Goal: Task Accomplishment & Management: Manage account settings

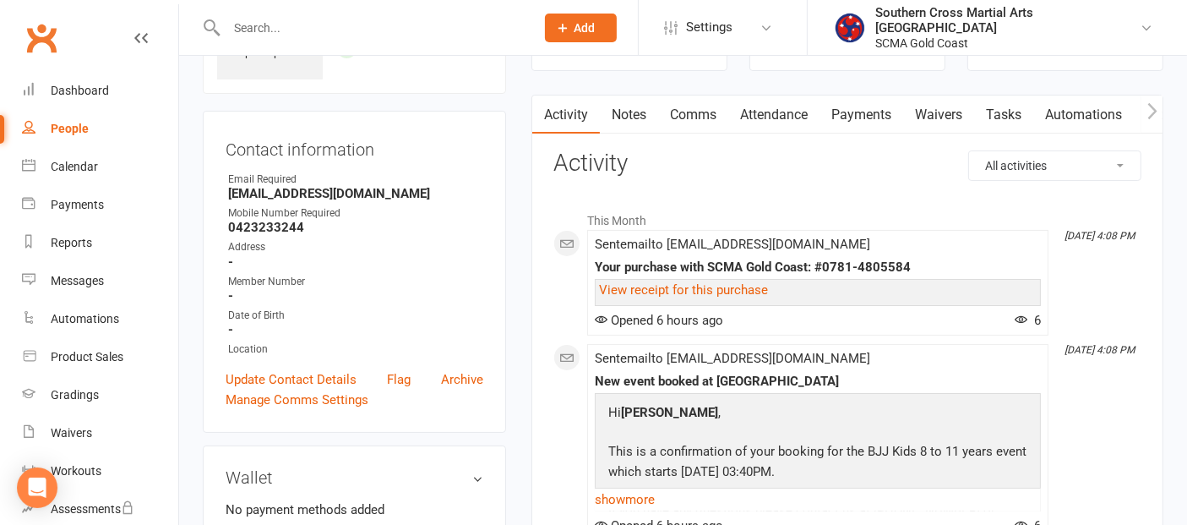
scroll to position [94, 0]
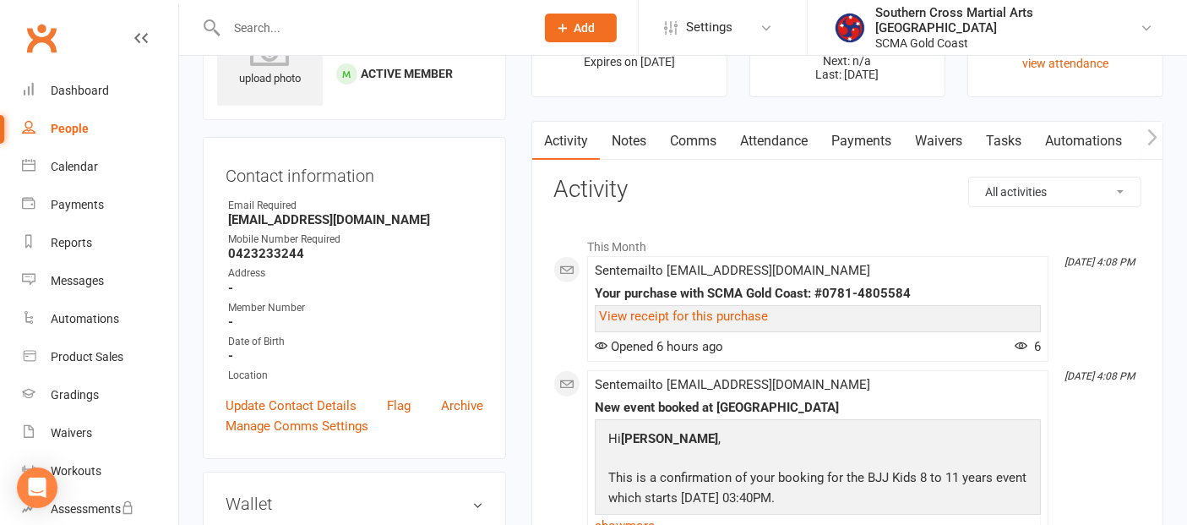
click at [794, 146] on link "Attendance" at bounding box center [773, 141] width 91 height 39
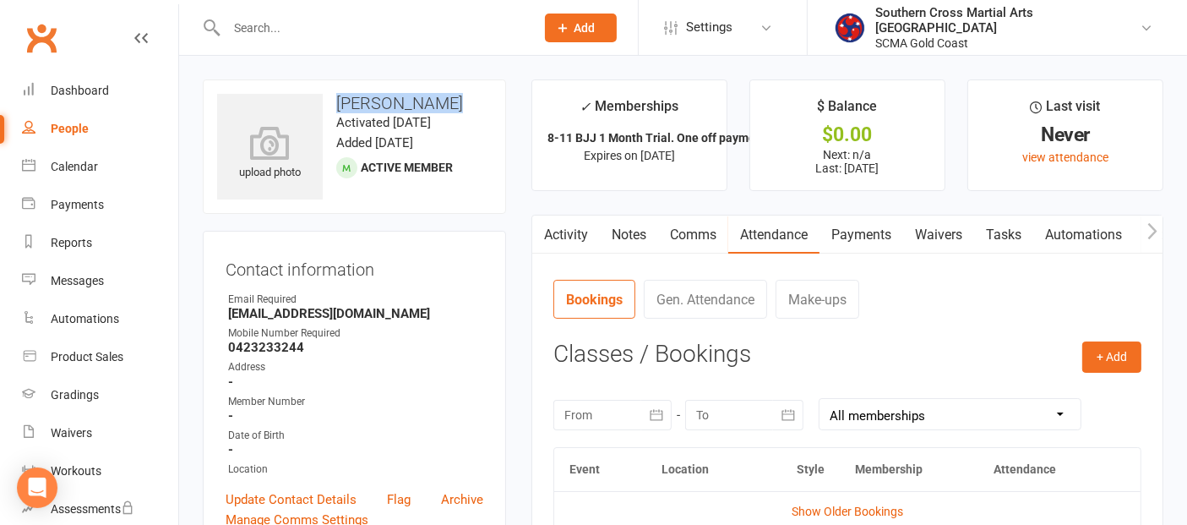
drag, startPoint x: 431, startPoint y: 101, endPoint x: 335, endPoint y: 112, distance: 96.1
click at [335, 112] on div "upload photo [PERSON_NAME] Activated [DATE] Added [DATE] Active member" at bounding box center [354, 146] width 303 height 134
click at [397, 209] on div "upload photo [PERSON_NAME] Activated [DATE] Added [DATE] Active member" at bounding box center [354, 146] width 303 height 134
drag, startPoint x: 295, startPoint y: 346, endPoint x: 231, endPoint y: 356, distance: 65.0
click at [229, 353] on strong "0423233244" at bounding box center [355, 347] width 255 height 15
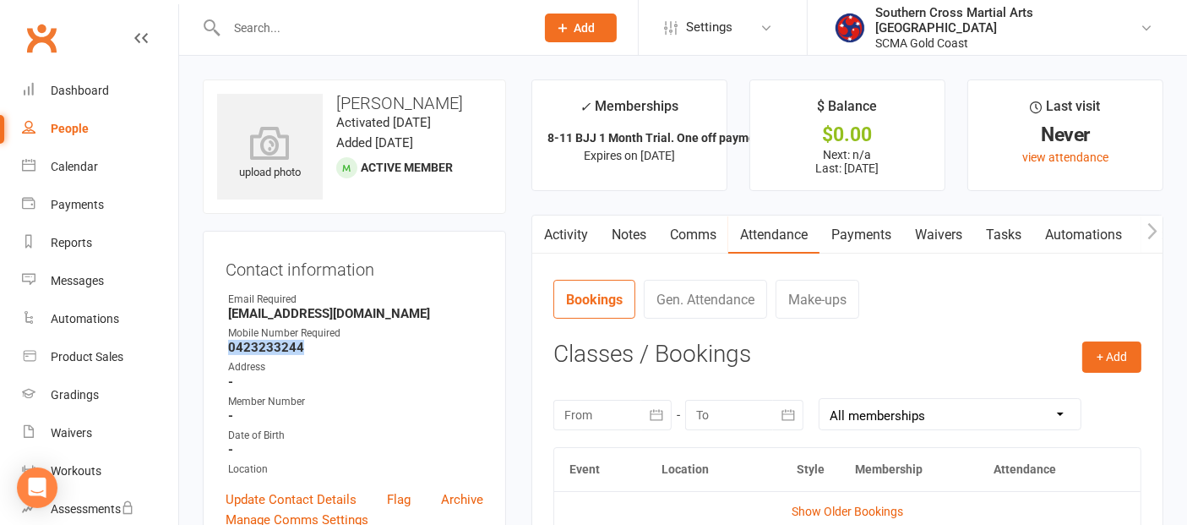
copy strong "0423233244"
drag, startPoint x: 384, startPoint y: 311, endPoint x: 220, endPoint y: 316, distance: 164.0
click at [220, 316] on div "Contact information Owner Email Required fcavdarski@hotmail.com Mobile Number R…" at bounding box center [354, 392] width 303 height 322
copy strong "[EMAIL_ADDRESS][DOMAIN_NAME]"
click at [66, 93] on div "Dashboard" at bounding box center [80, 91] width 58 height 14
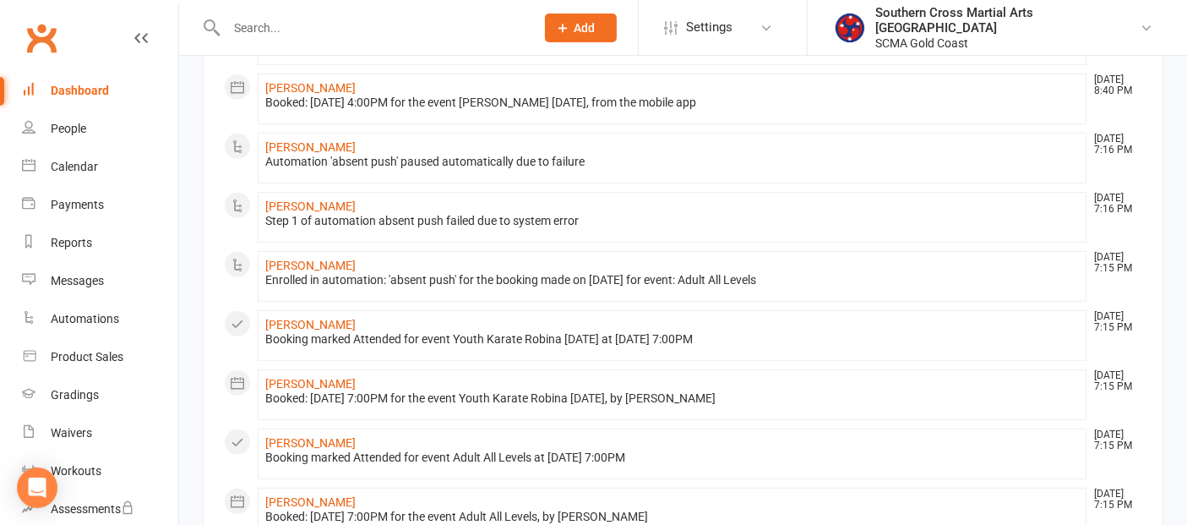
scroll to position [750, 0]
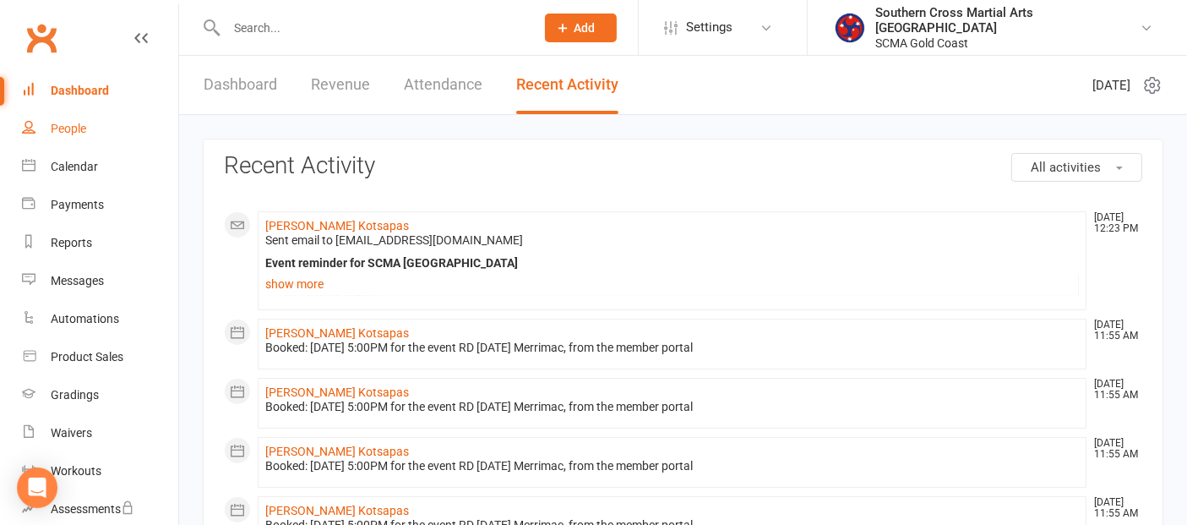
click at [68, 135] on link "People" at bounding box center [100, 129] width 156 height 38
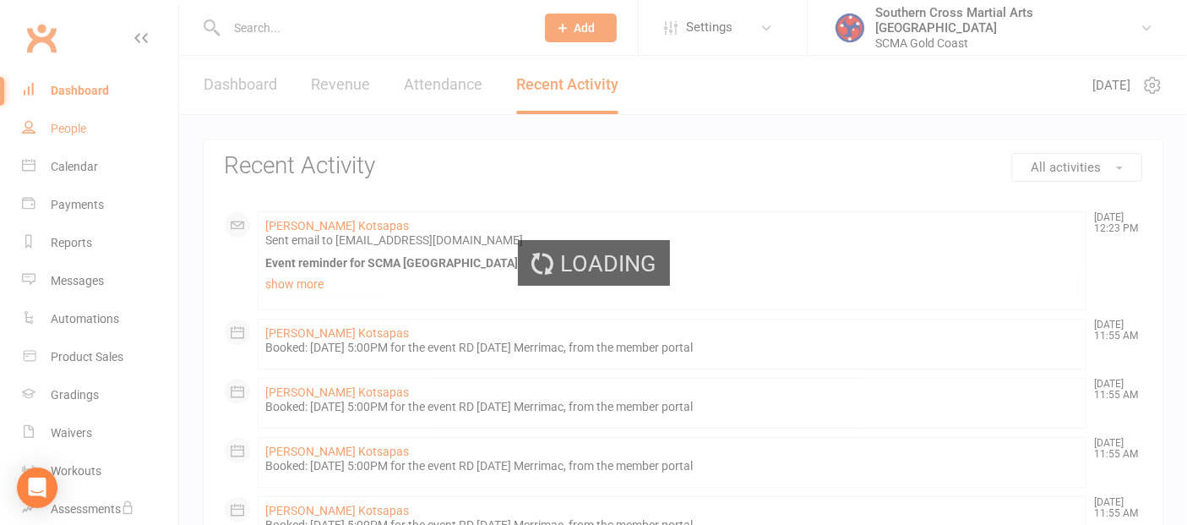
select select "100"
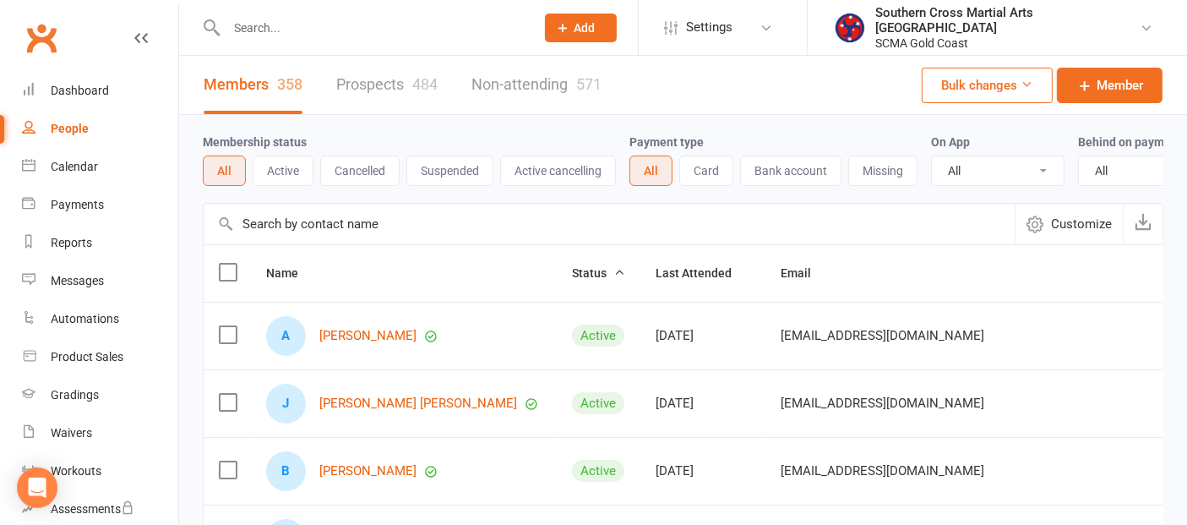
click at [364, 243] on input "text" at bounding box center [609, 224] width 811 height 41
paste input "0423233244"
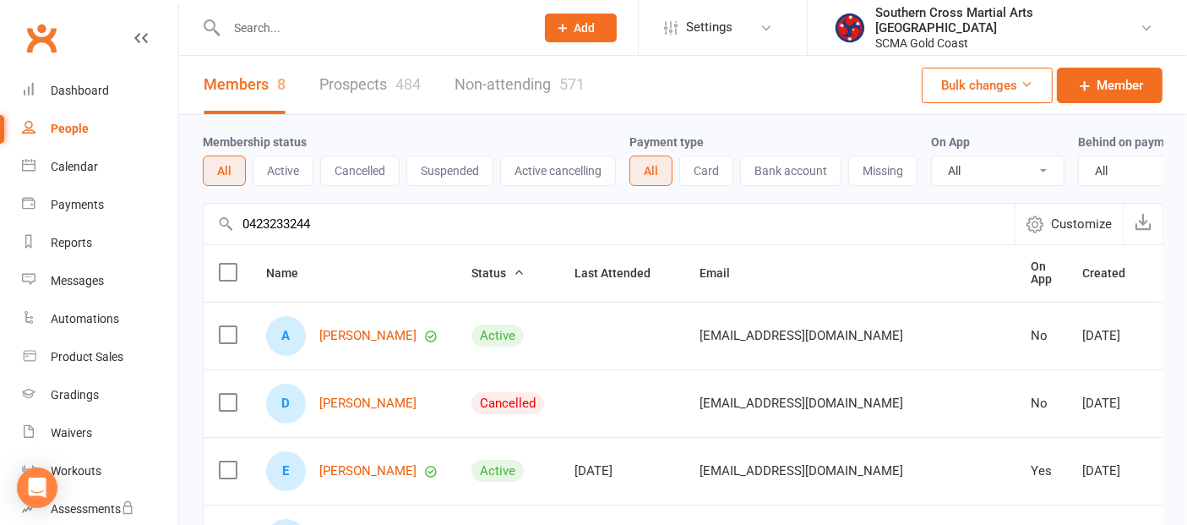
type input "0423233244"
drag, startPoint x: 335, startPoint y: 240, endPoint x: 222, endPoint y: 252, distance: 113.9
click at [222, 244] on input "0423233244" at bounding box center [609, 224] width 811 height 41
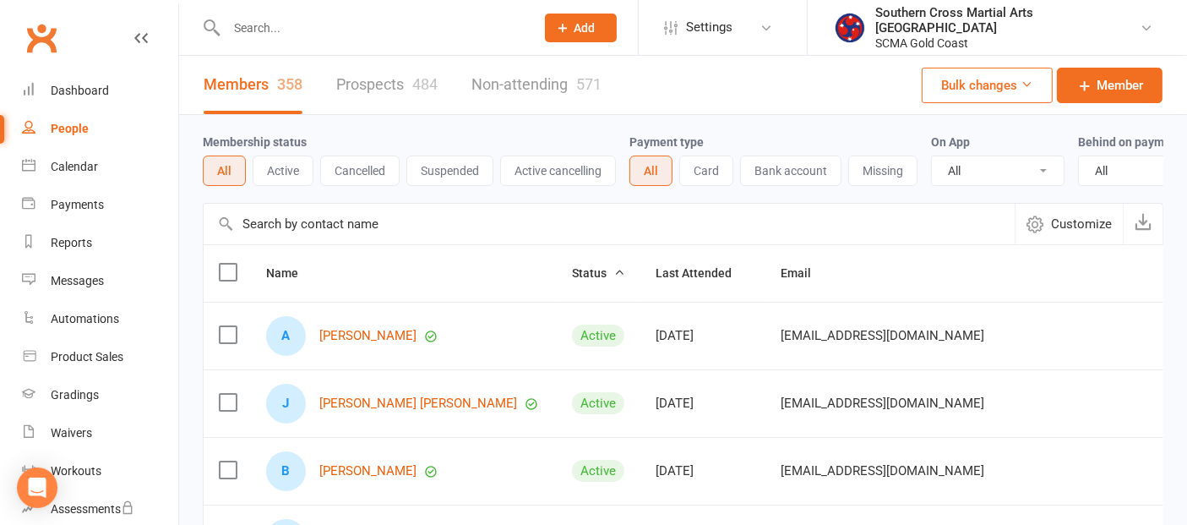
click at [504, 87] on link "Non-attending 571" at bounding box center [537, 85] width 130 height 58
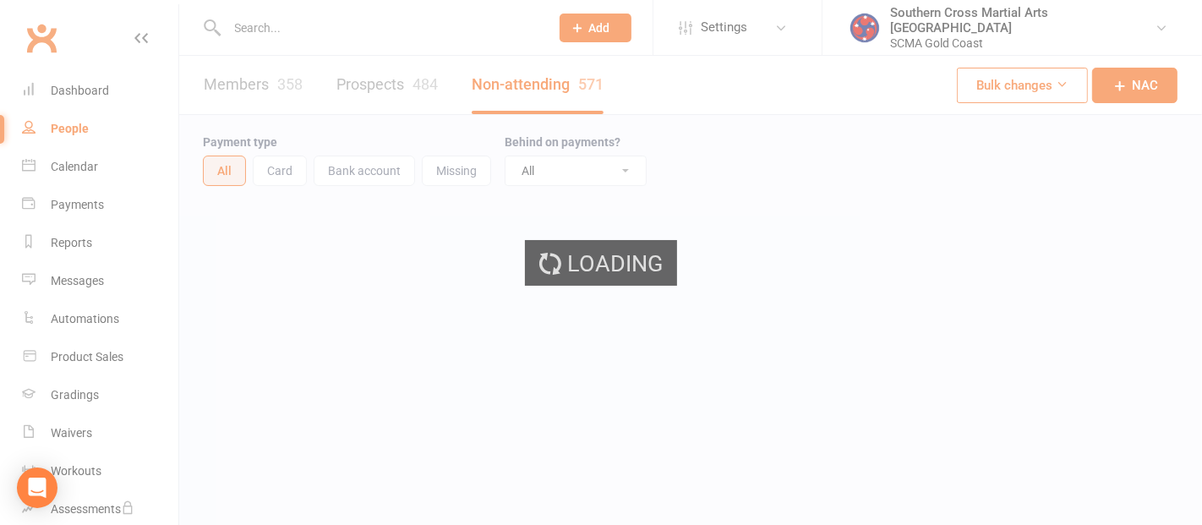
select select "100"
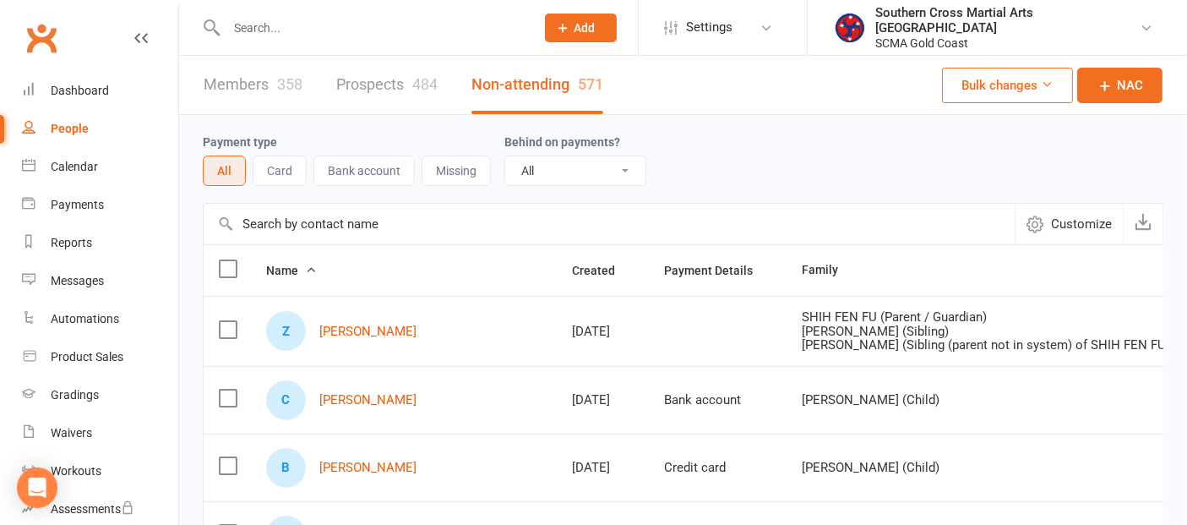
click at [299, 216] on input "text" at bounding box center [609, 224] width 811 height 41
paste input "0423233244"
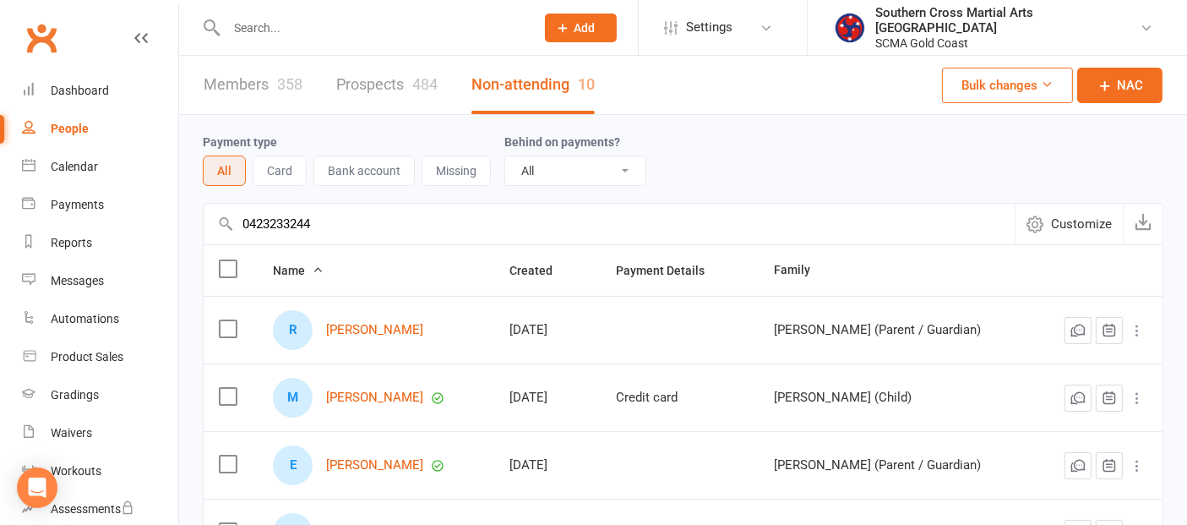
drag, startPoint x: 287, startPoint y: 221, endPoint x: 242, endPoint y: 226, distance: 45.9
click at [242, 226] on input "0423233244" at bounding box center [609, 224] width 811 height 41
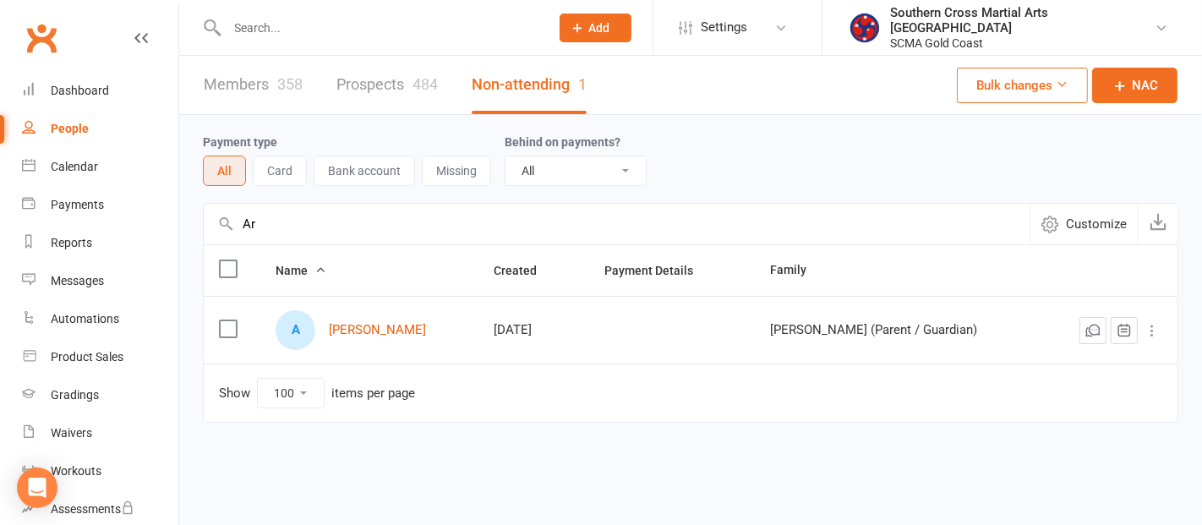
type input "A"
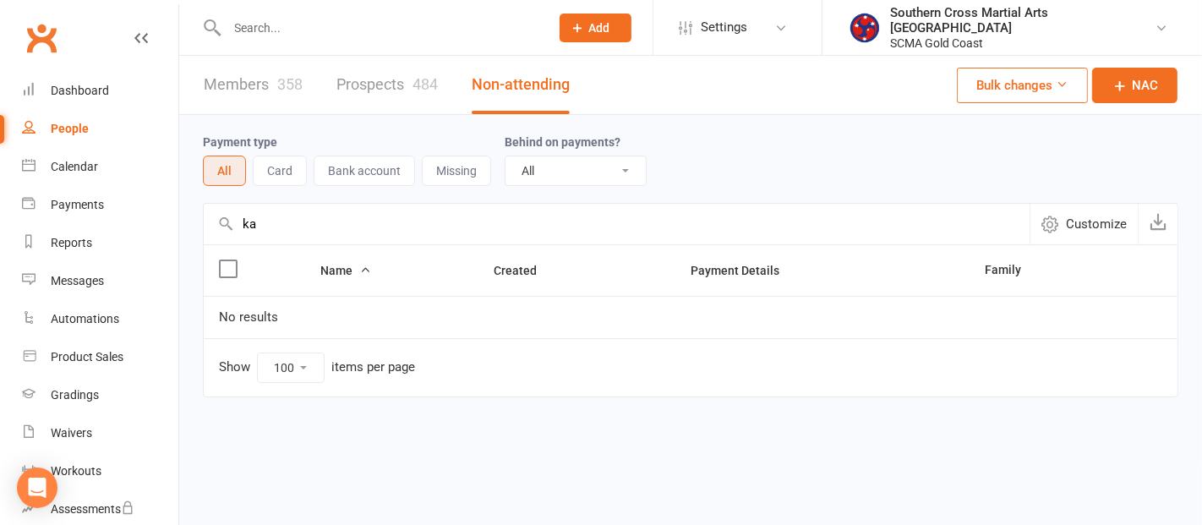
type input "k"
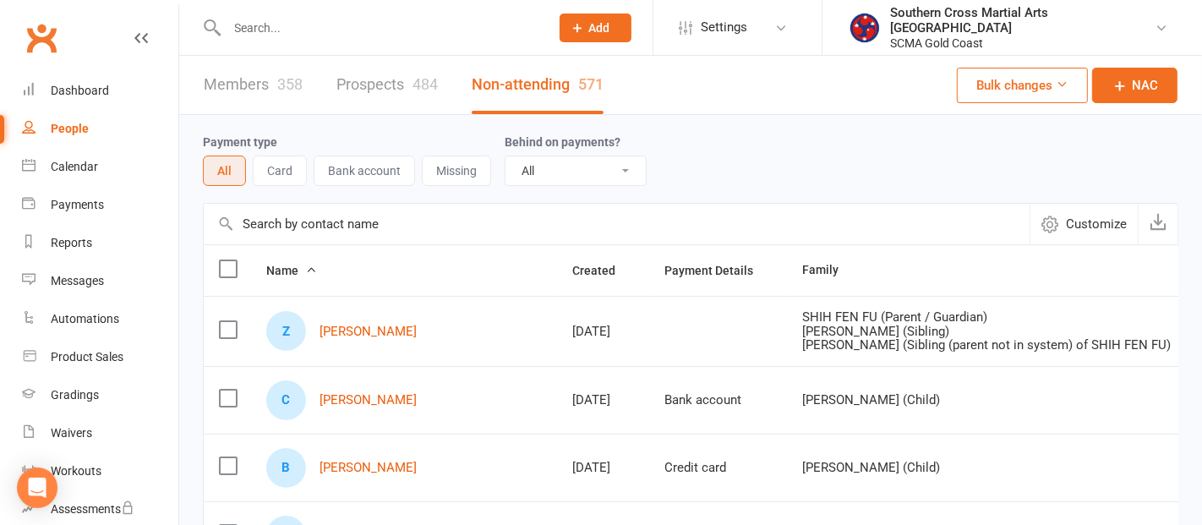
click at [253, 100] on link "Members 358" at bounding box center [253, 85] width 99 height 58
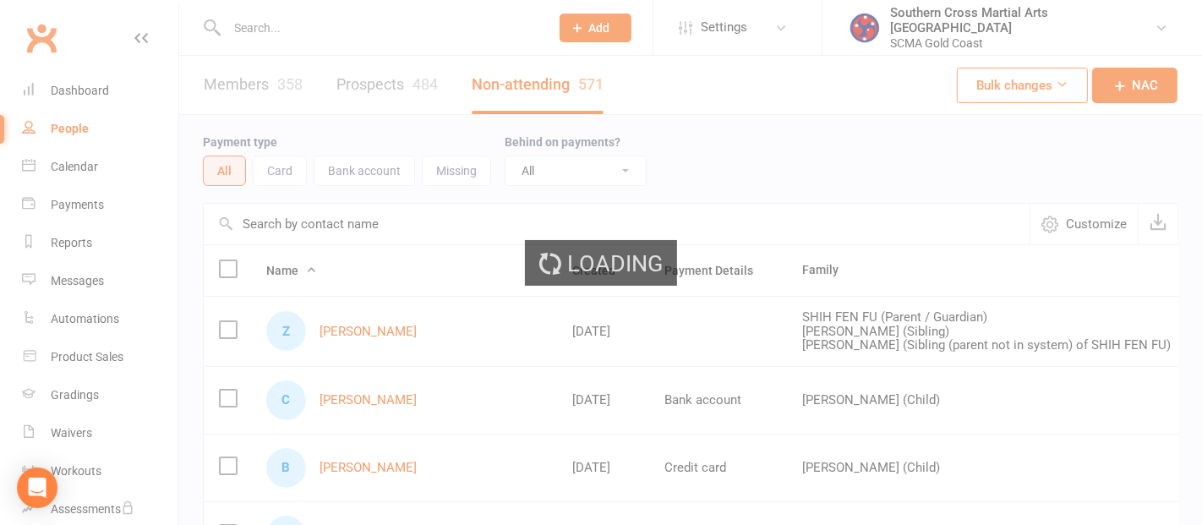
select select "100"
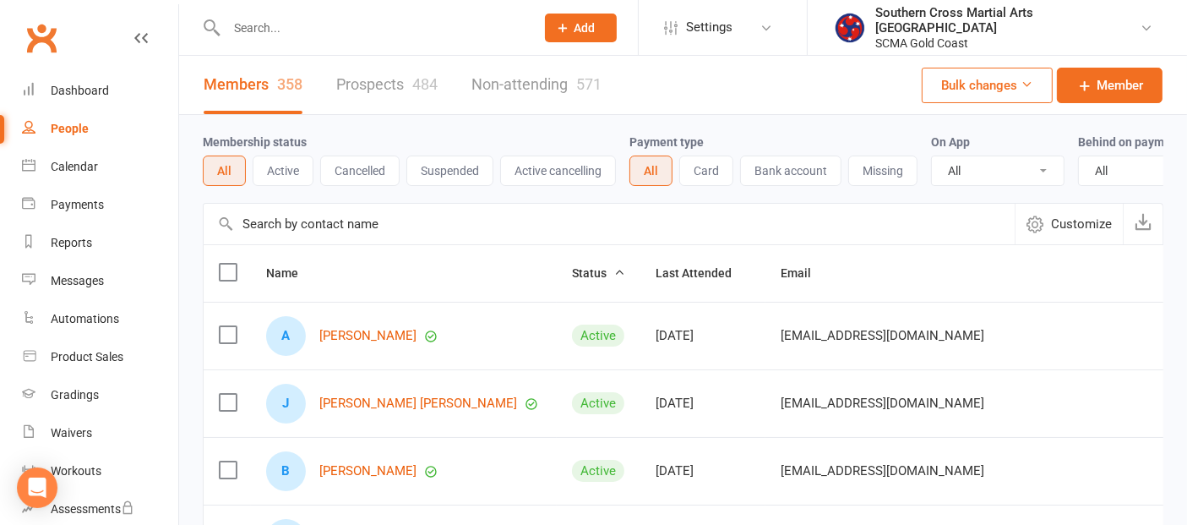
scroll to position [94, 0]
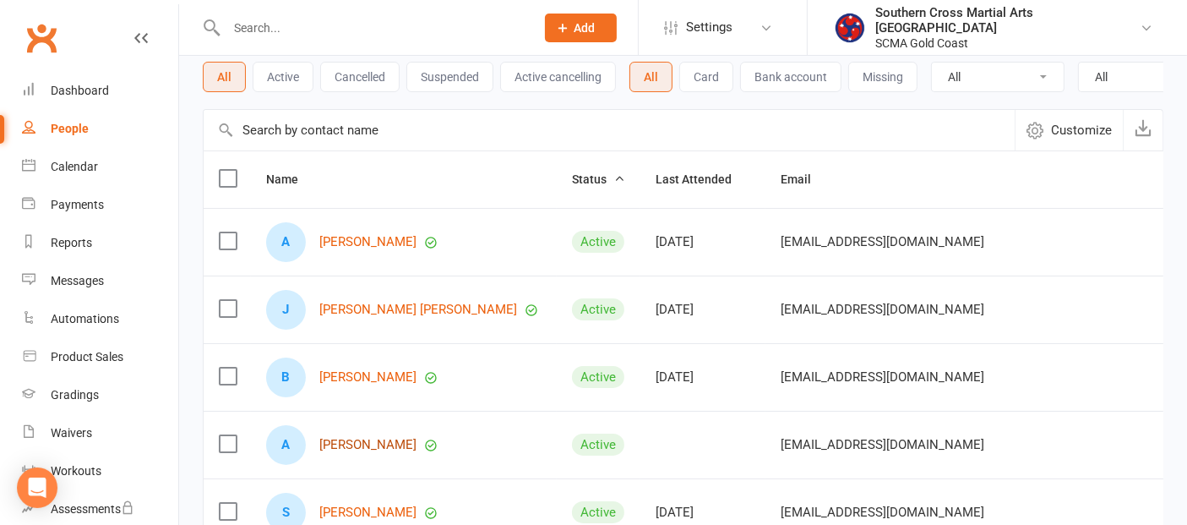
click at [354, 452] on link "[PERSON_NAME]" at bounding box center [367, 445] width 97 height 14
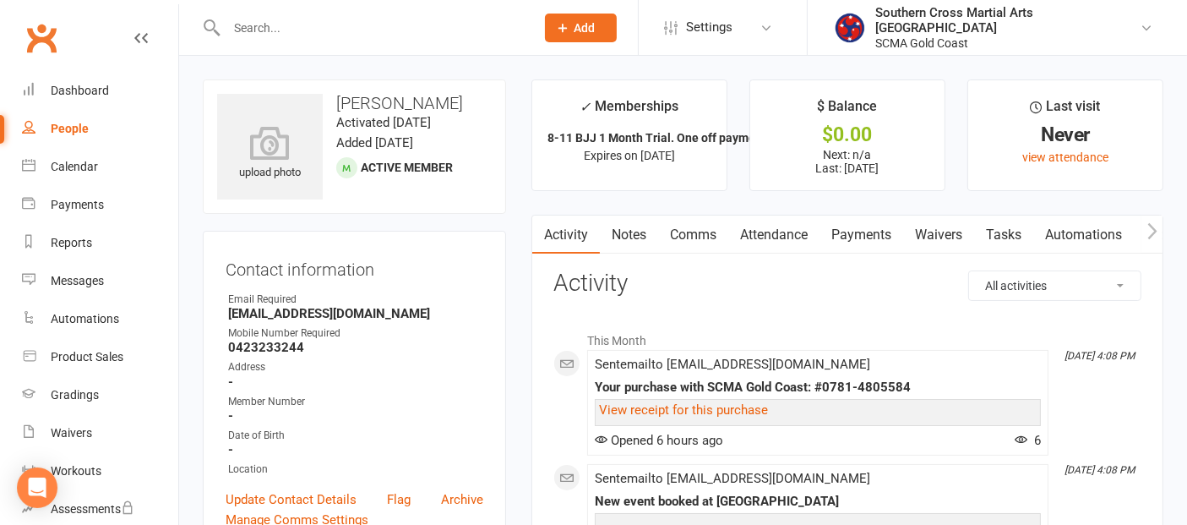
click at [930, 237] on link "Waivers" at bounding box center [938, 234] width 71 height 39
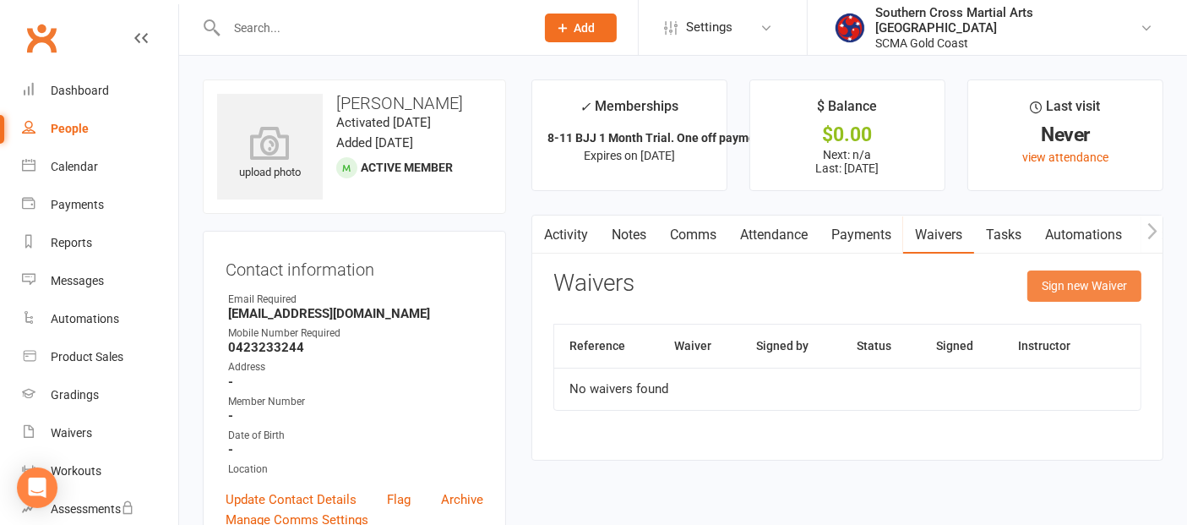
click at [1084, 287] on button "Sign new Waiver" at bounding box center [1085, 285] width 114 height 30
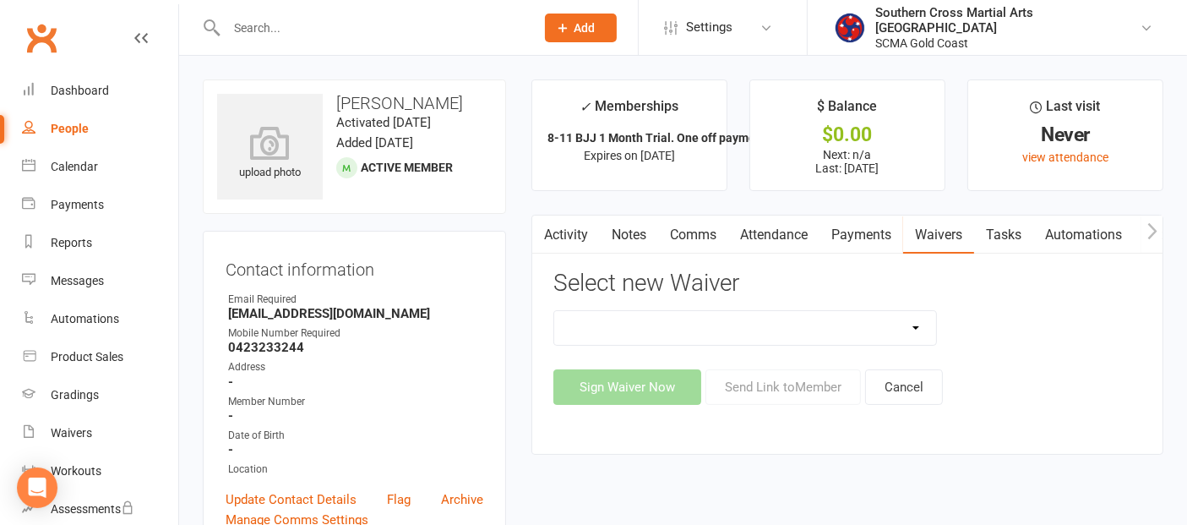
click at [882, 325] on select "Adult Event Waiver Adult Membership Agreement Adult Membership Level Change BJJ…" at bounding box center [745, 328] width 382 height 34
select select "6219"
click at [554, 311] on select "Adult Event Waiver Adult Membership Agreement Adult Membership Level Change BJJ…" at bounding box center [745, 328] width 382 height 34
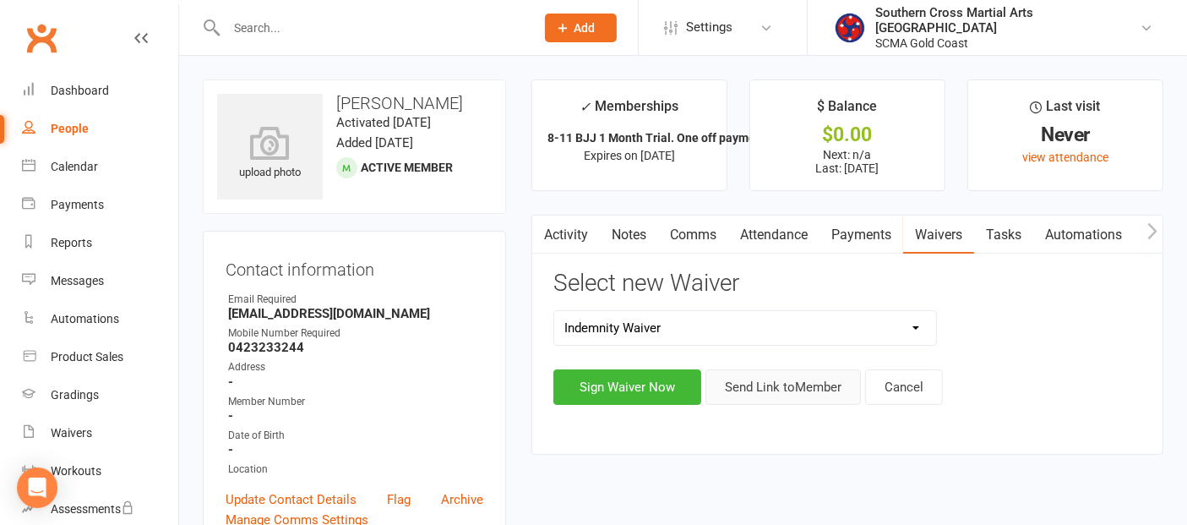
click at [809, 388] on button "Send Link to Member" at bounding box center [783, 386] width 155 height 35
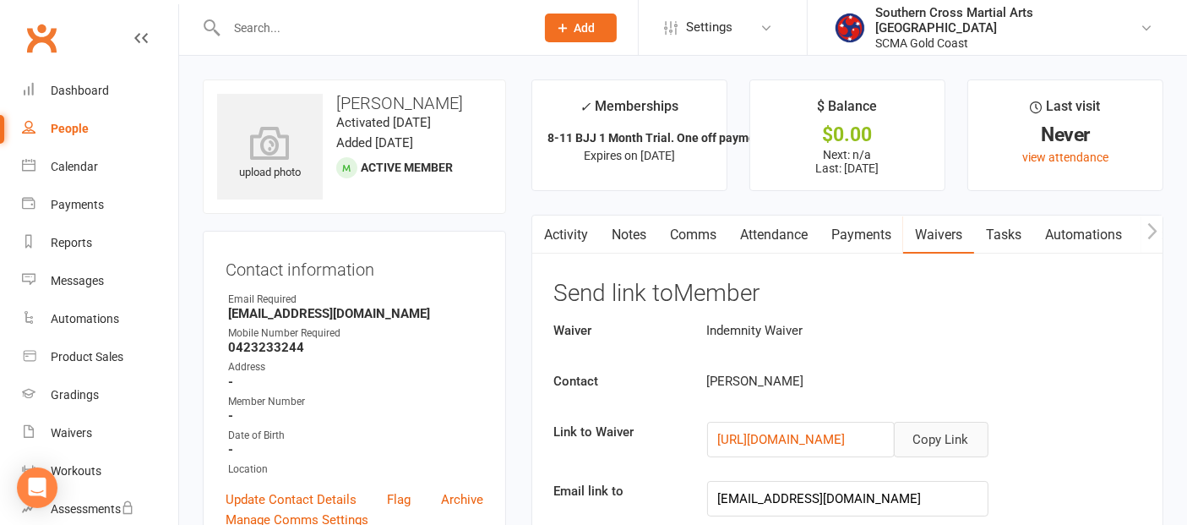
click at [934, 434] on button "Copy Link" at bounding box center [941, 439] width 95 height 35
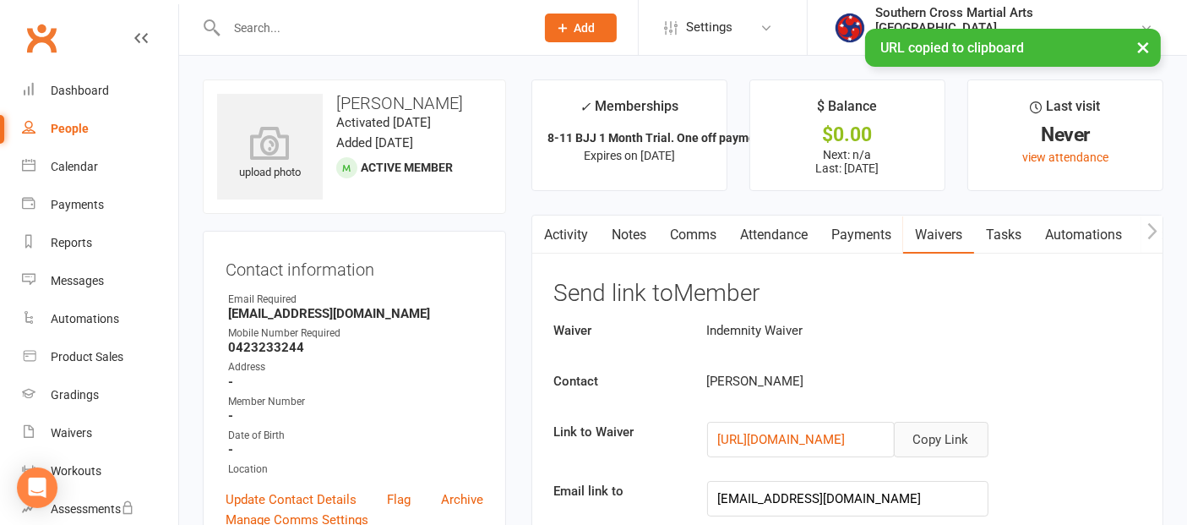
click at [679, 229] on link "Comms" at bounding box center [693, 234] width 70 height 39
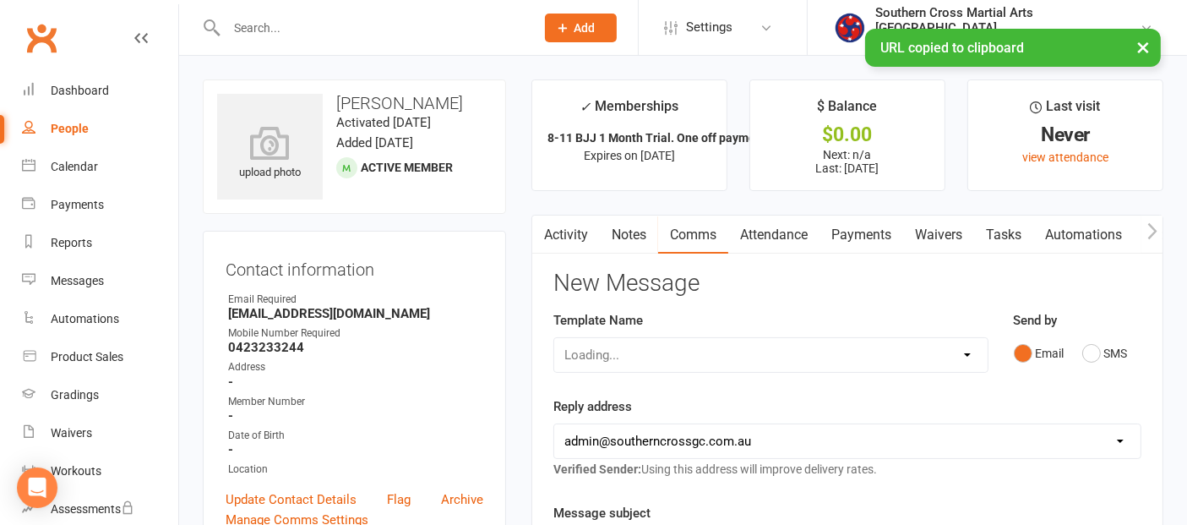
click at [714, 346] on div "Loading..." at bounding box center [771, 354] width 435 height 35
click at [911, 357] on select "Select Template [Email] 11 reasons [Email] 18 Bday [Email] 1 Week no training […" at bounding box center [771, 355] width 434 height 34
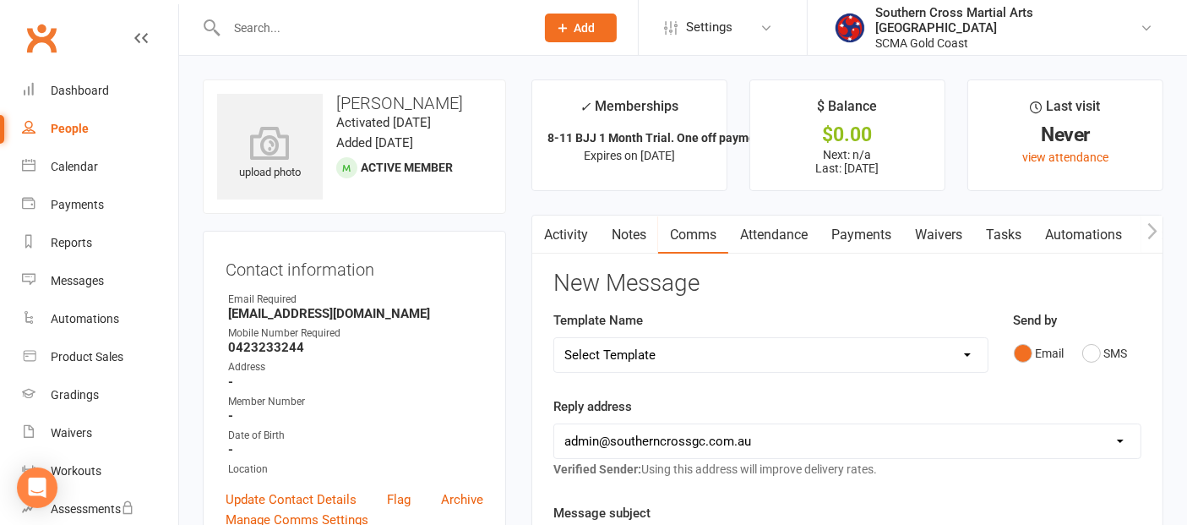
select select "111"
click at [554, 338] on select "Select Template [Email] 11 reasons [Email] 18 Bday [Email] 1 Week no training […" at bounding box center [771, 355] width 434 height 34
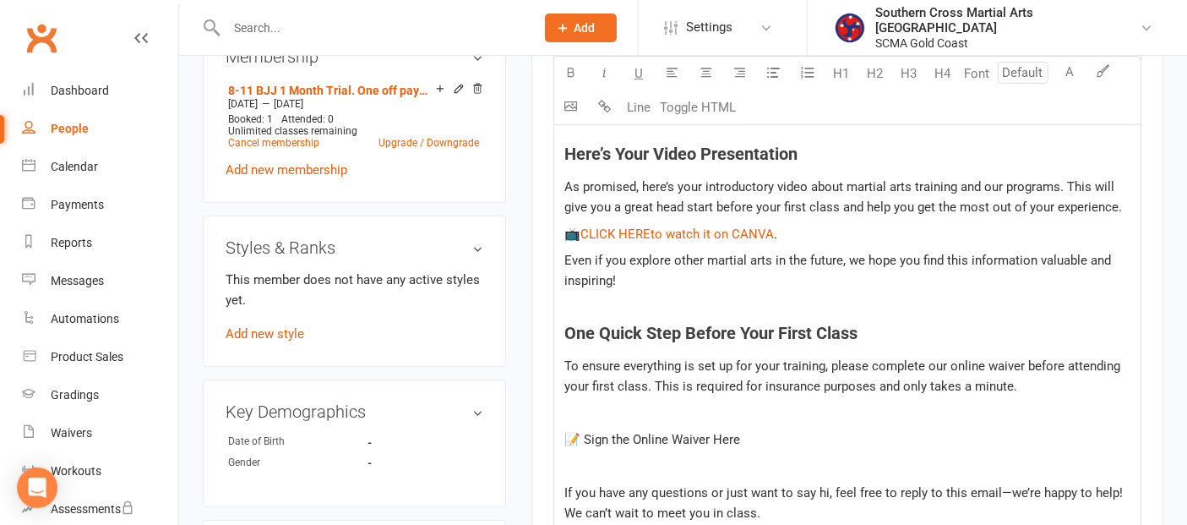
scroll to position [750, 0]
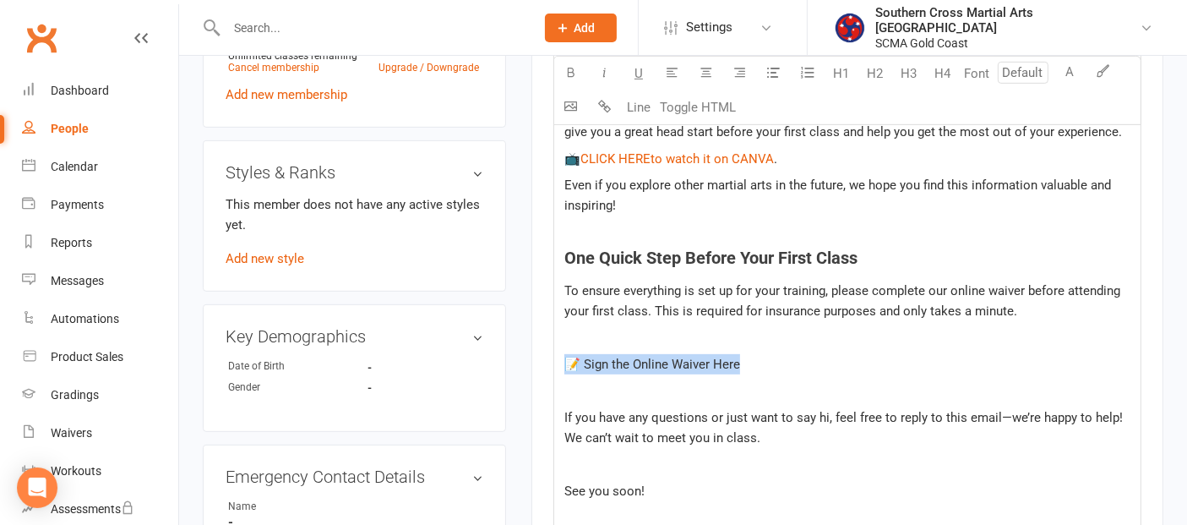
drag, startPoint x: 766, startPoint y: 368, endPoint x: 571, endPoint y: 370, distance: 195.2
click at [571, 370] on p "📝 Sign the Online Waiver Here" at bounding box center [847, 364] width 566 height 20
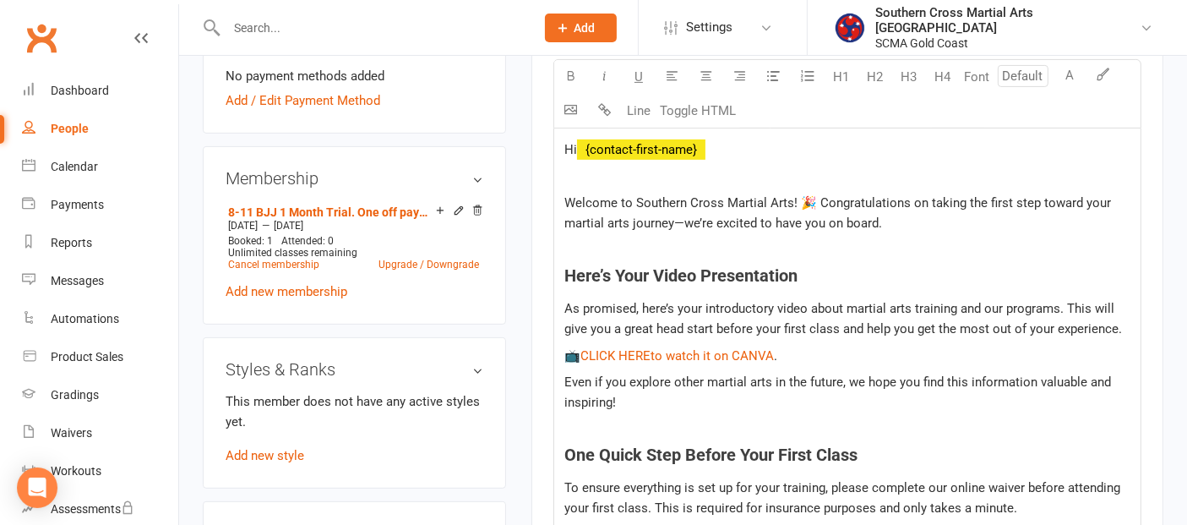
scroll to position [375, 0]
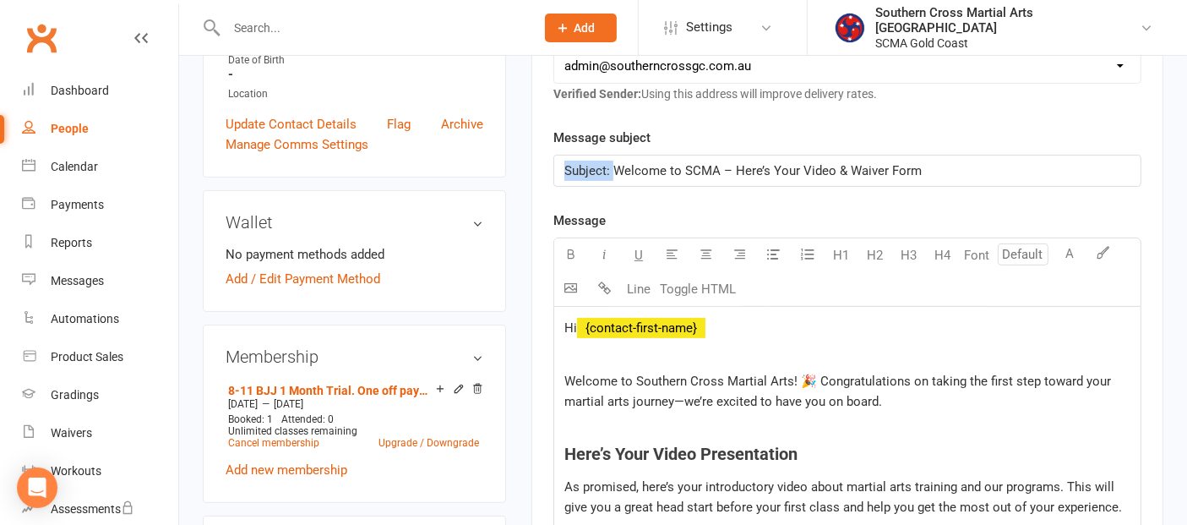
drag, startPoint x: 611, startPoint y: 166, endPoint x: 550, endPoint y: 178, distance: 62.0
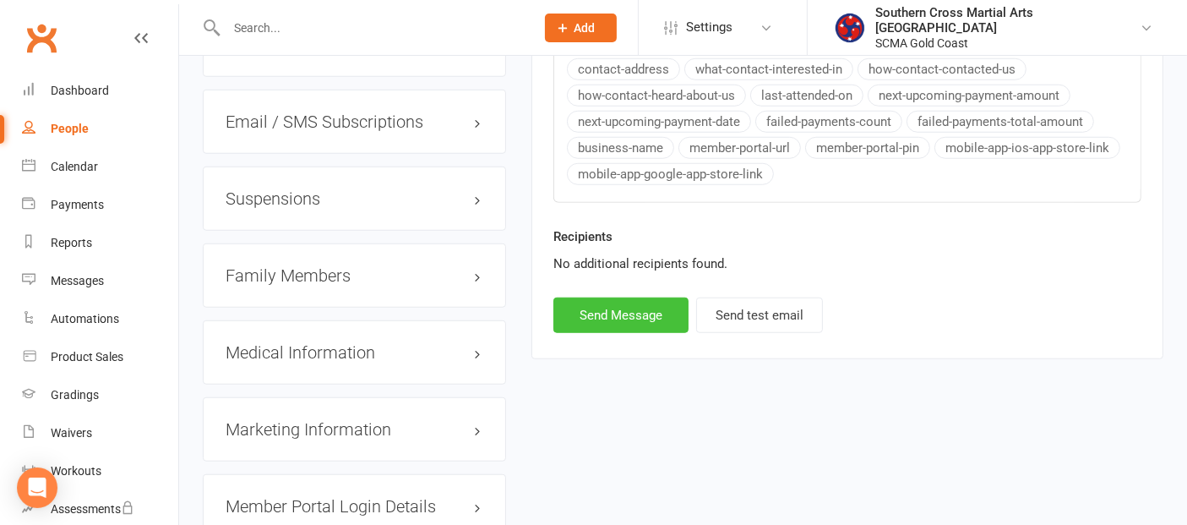
scroll to position [1342, 0]
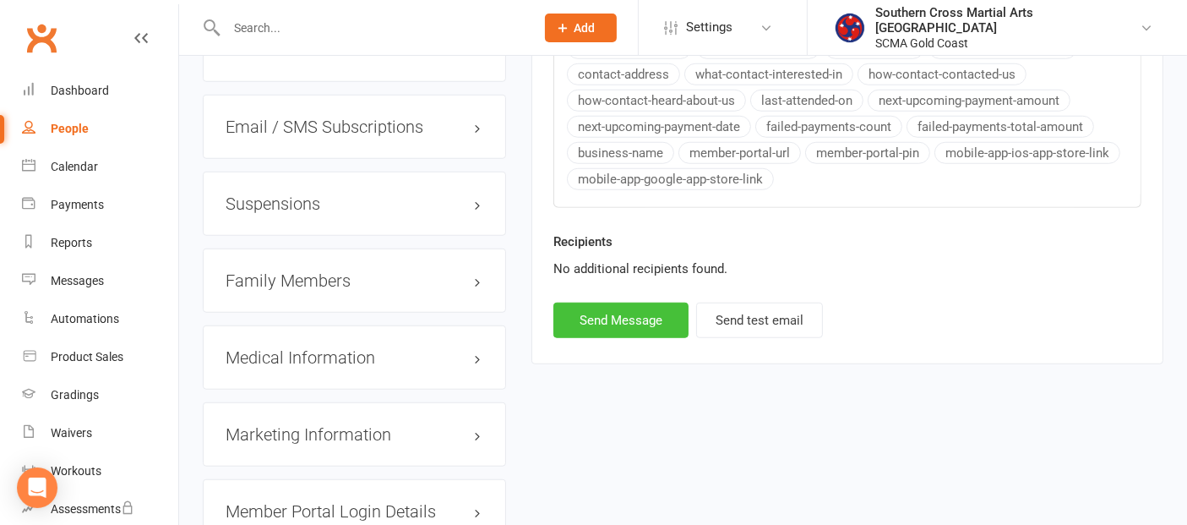
click at [629, 317] on button "Send Message" at bounding box center [621, 320] width 135 height 35
select select
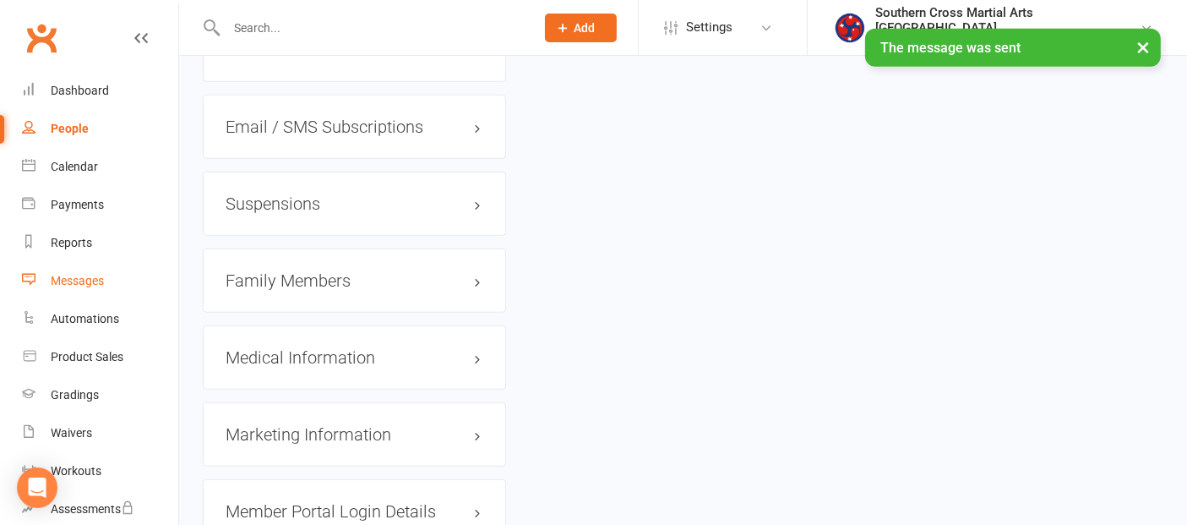
click at [73, 285] on div "Messages" at bounding box center [77, 281] width 53 height 14
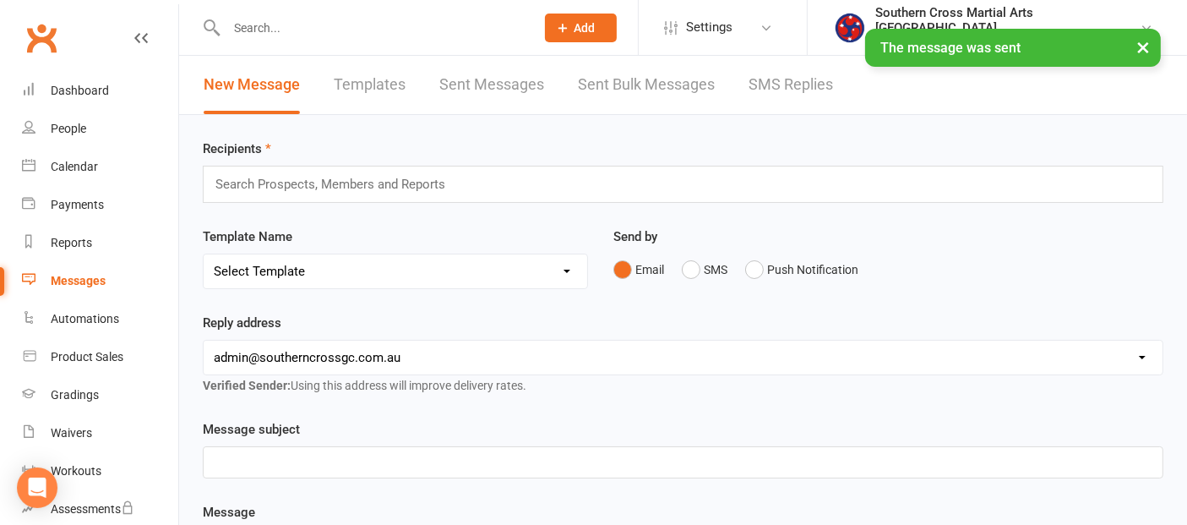
click at [384, 83] on link "Templates" at bounding box center [370, 85] width 72 height 58
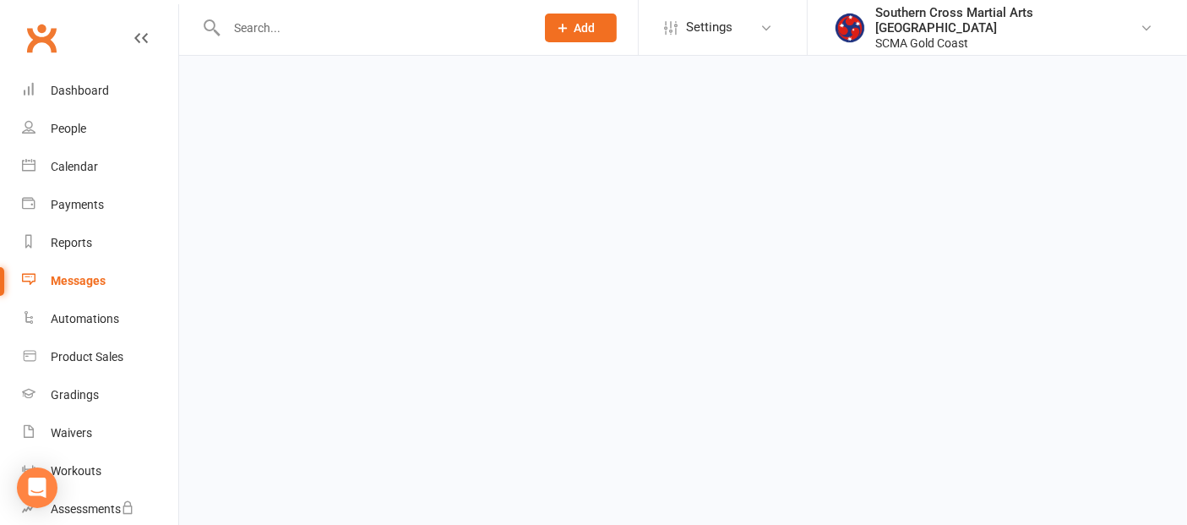
select select "grid"
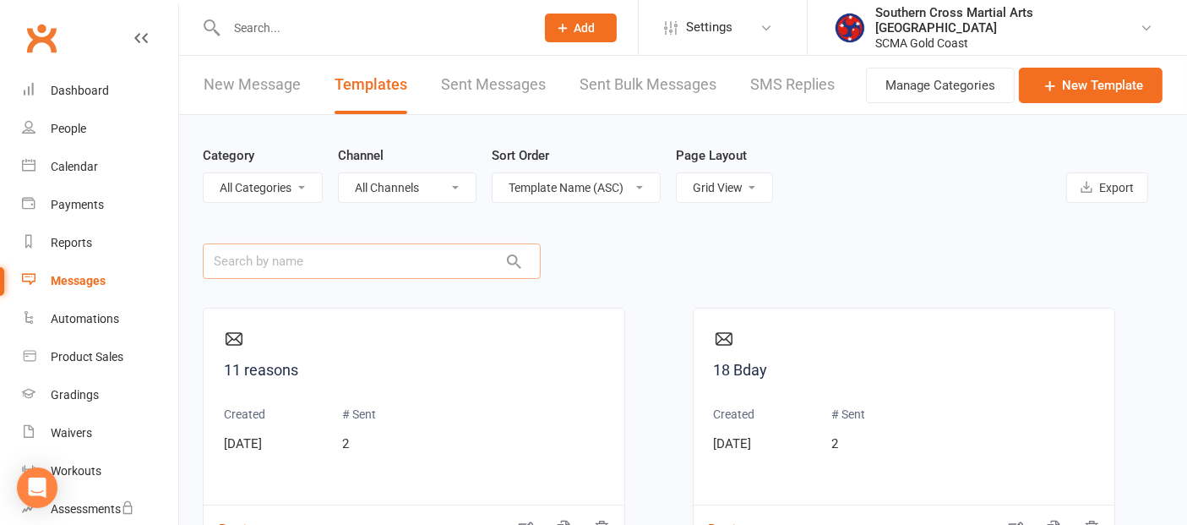
click at [355, 259] on input "text" at bounding box center [372, 260] width 338 height 35
drag, startPoint x: 286, startPoint y: 268, endPoint x: 178, endPoint y: 270, distance: 108.2
click at [178, 270] on ui-view "Prospect Member Non-attending contact Class / event Appointment Grading event T…" at bounding box center [593, 368] width 1187 height 728
type input "trial"
click at [837, 368] on link "Trial E mail About Martial Arts vid" at bounding box center [904, 370] width 380 height 25
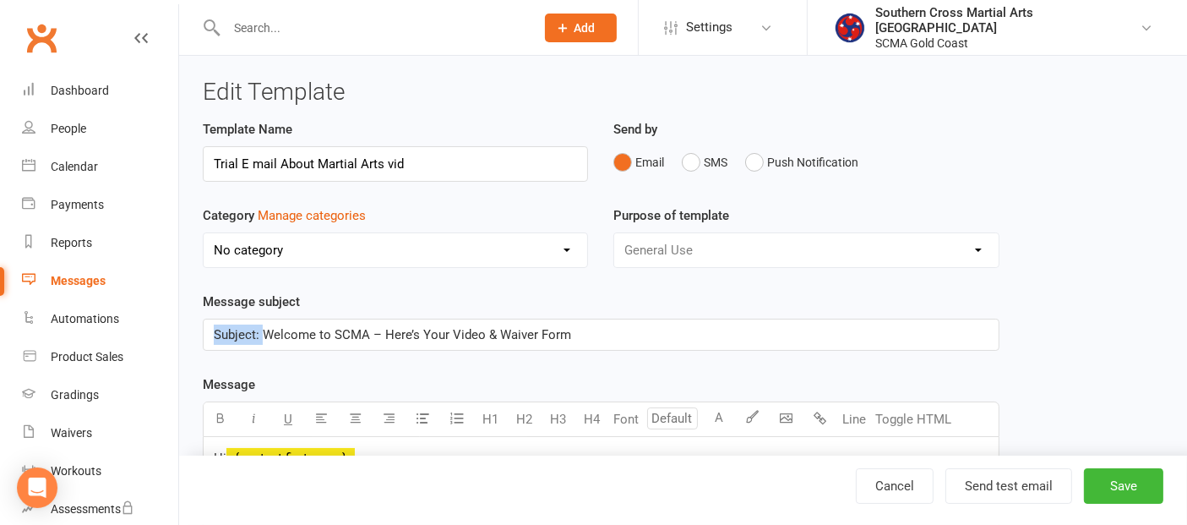
drag, startPoint x: 265, startPoint y: 330, endPoint x: 206, endPoint y: 335, distance: 59.3
click at [208, 335] on div "Subject: Welcome to SCMA – Here’s Your Video & Waiver Form" at bounding box center [601, 334] width 795 height 30
click at [1116, 496] on button "Save" at bounding box center [1123, 485] width 79 height 35
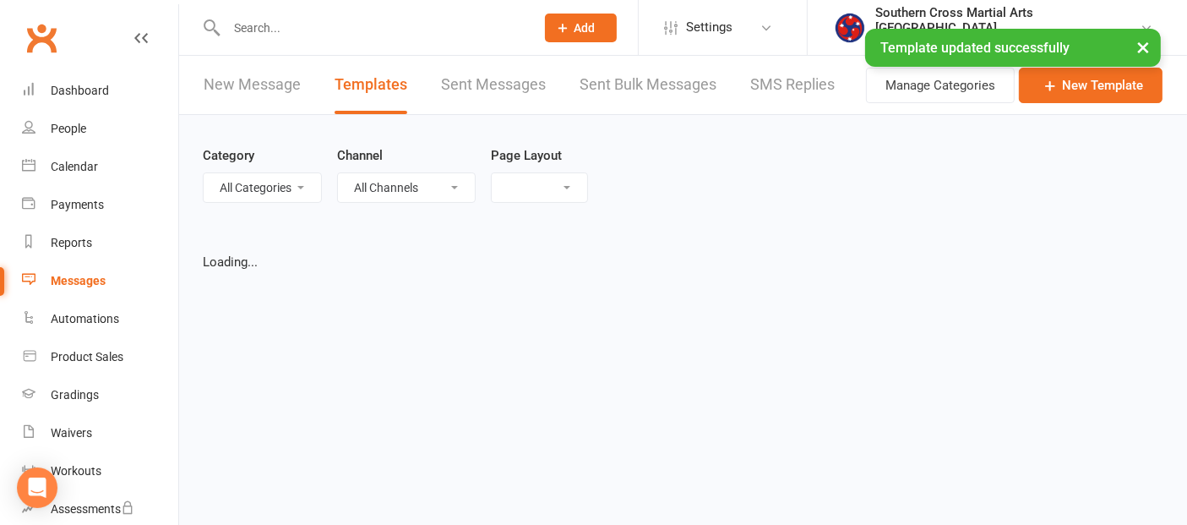
select select "grid"
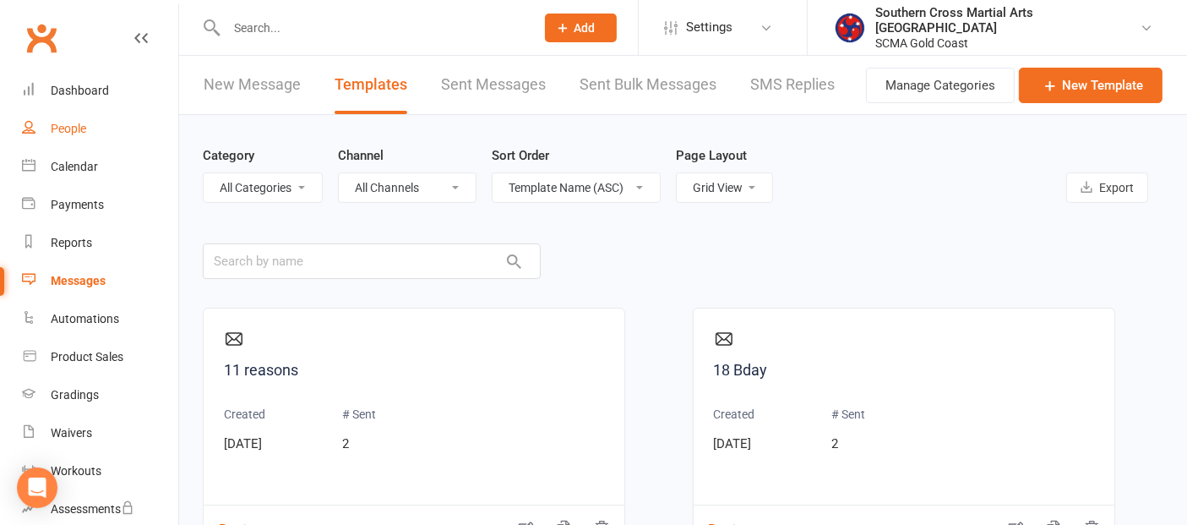
click at [82, 134] on div "People" at bounding box center [68, 129] width 35 height 14
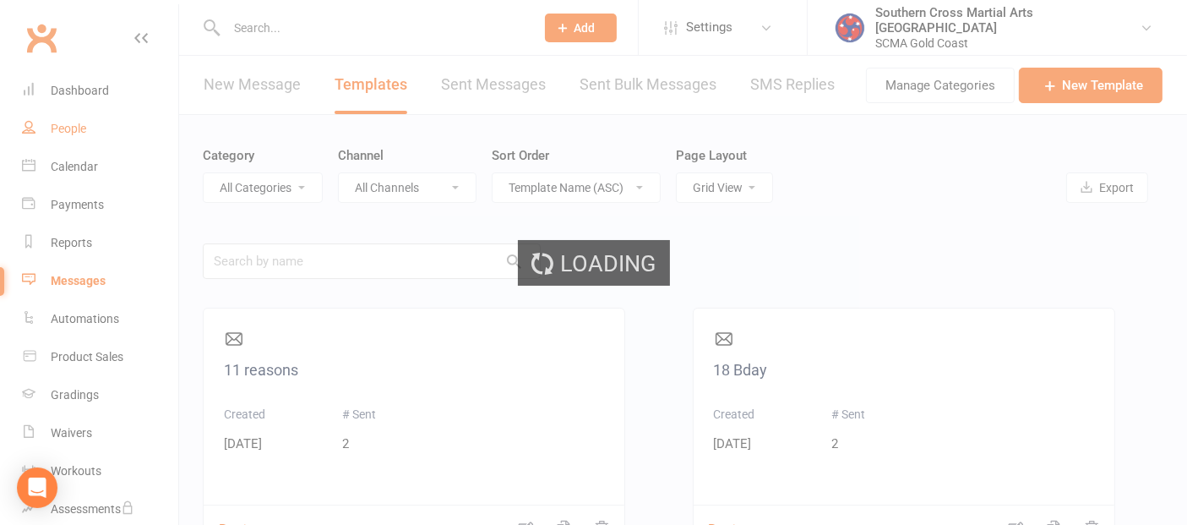
select select "100"
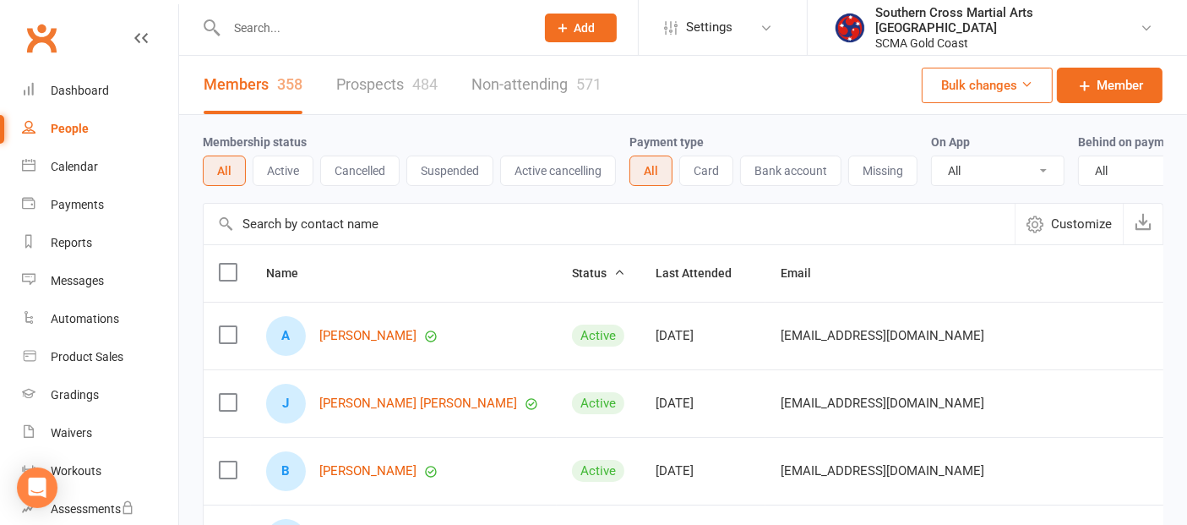
click at [344, 237] on input "text" at bounding box center [609, 224] width 811 height 41
click at [400, 78] on link "Prospects 484" at bounding box center [386, 85] width 101 height 58
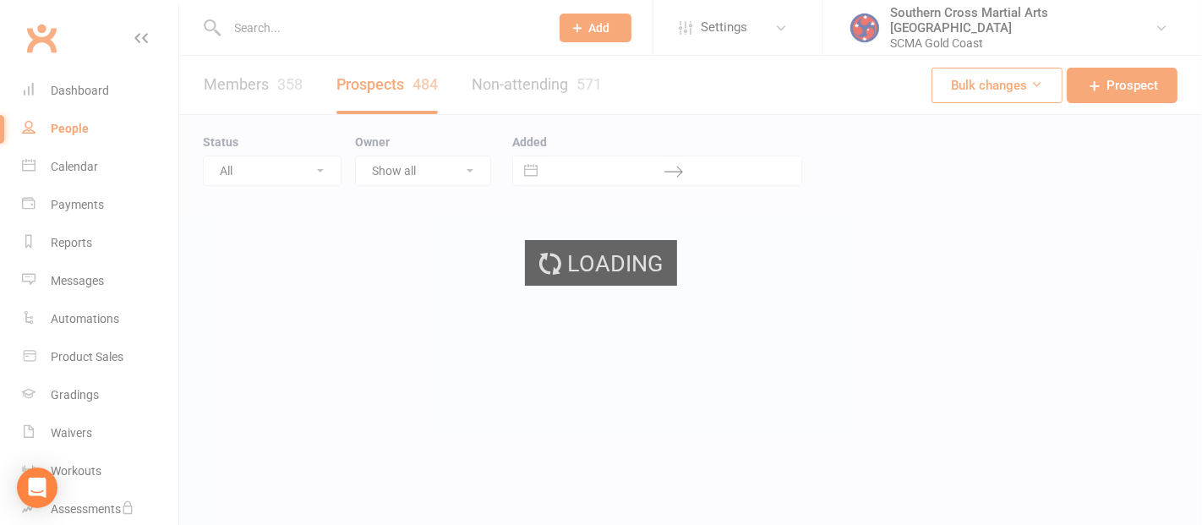
select select "50"
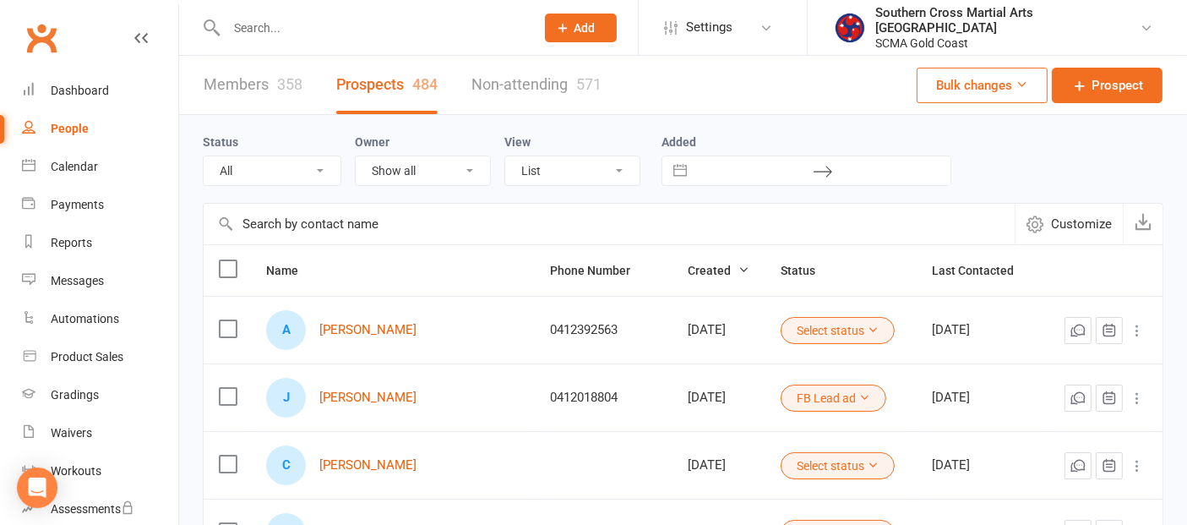
click at [330, 228] on input "text" at bounding box center [609, 224] width 811 height 41
paste input "[EMAIL_ADDRESS][DOMAIN_NAME]"
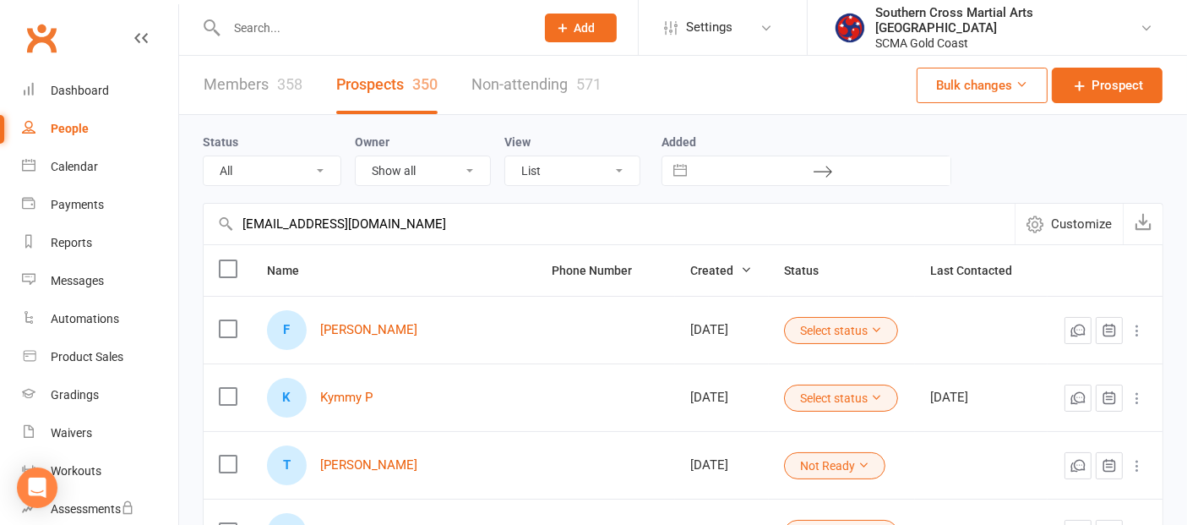
type input "[EMAIL_ADDRESS][DOMAIN_NAME]"
click at [508, 80] on link "Non-attending 571" at bounding box center [537, 85] width 130 height 58
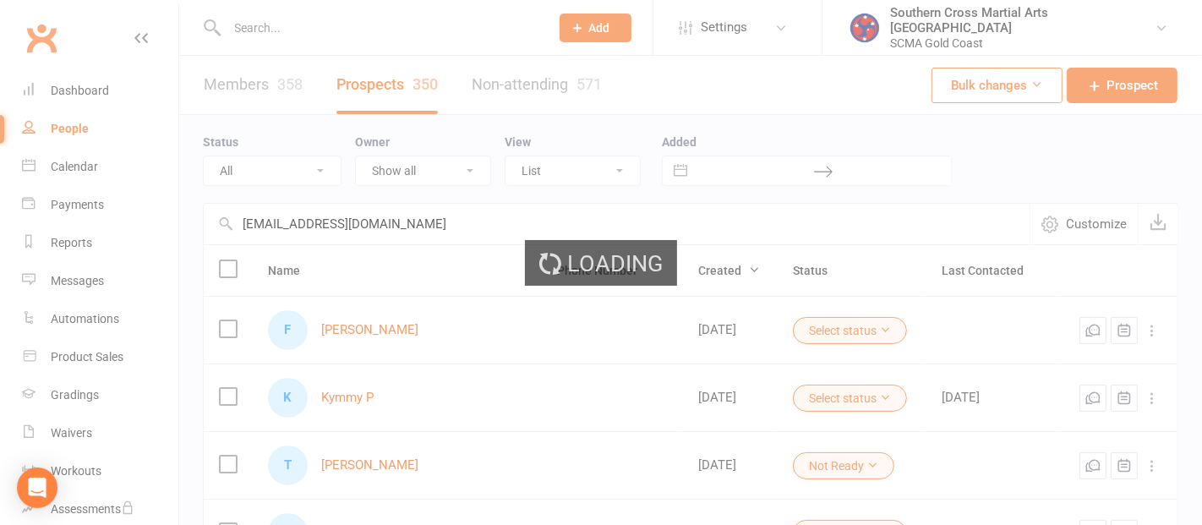
select select "100"
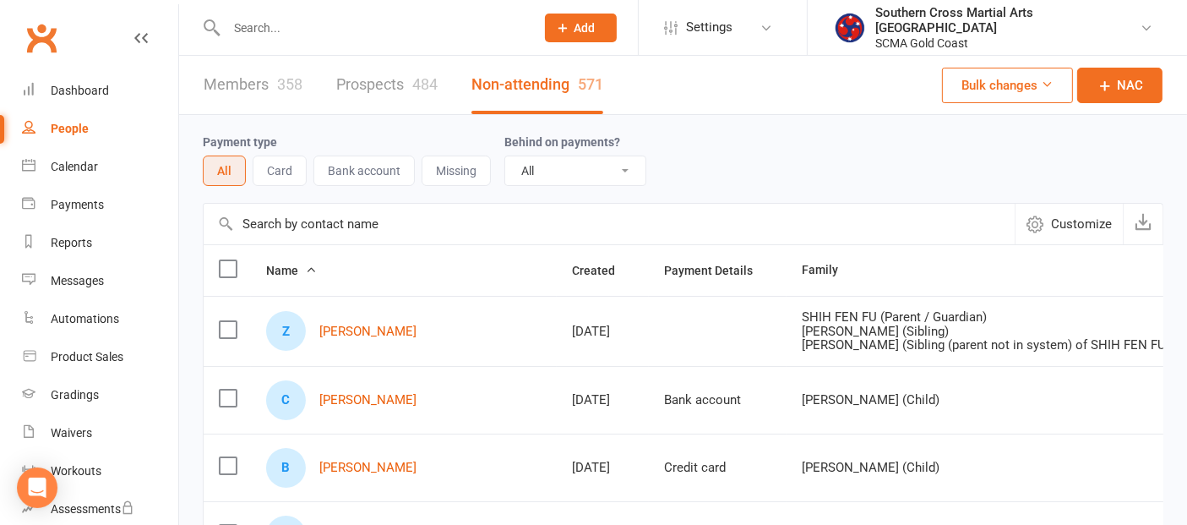
click at [302, 225] on input "text" at bounding box center [609, 224] width 811 height 41
paste input "[EMAIL_ADDRESS][DOMAIN_NAME]"
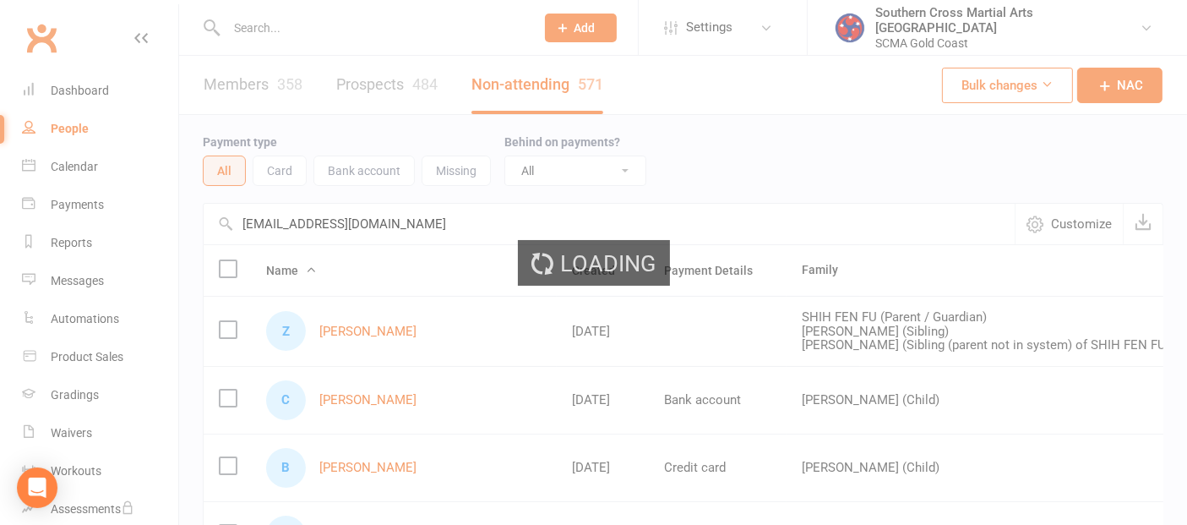
type input "[EMAIL_ADDRESS][DOMAIN_NAME]"
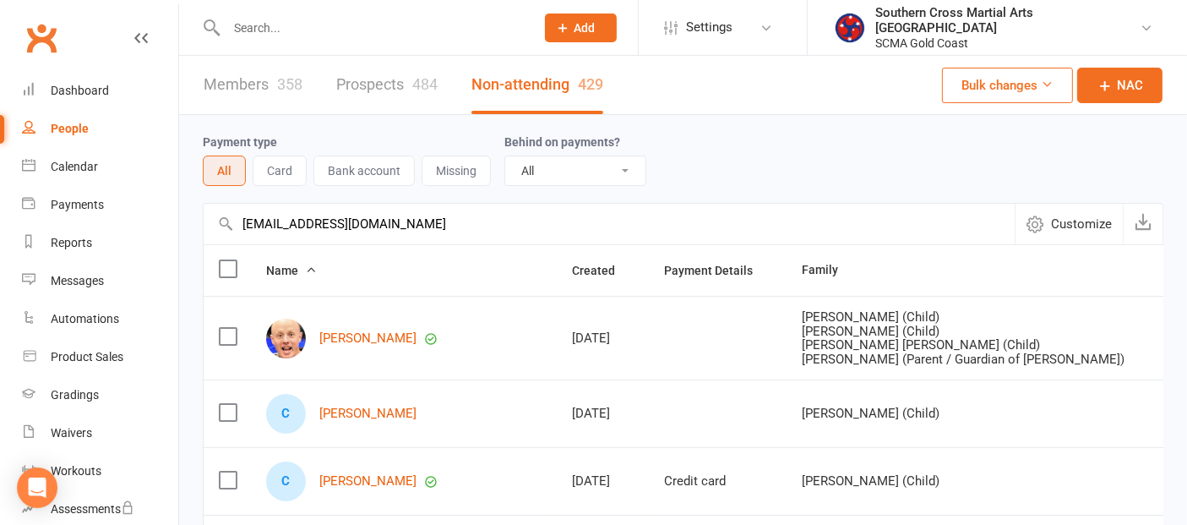
click at [240, 81] on link "Members 358" at bounding box center [253, 85] width 99 height 58
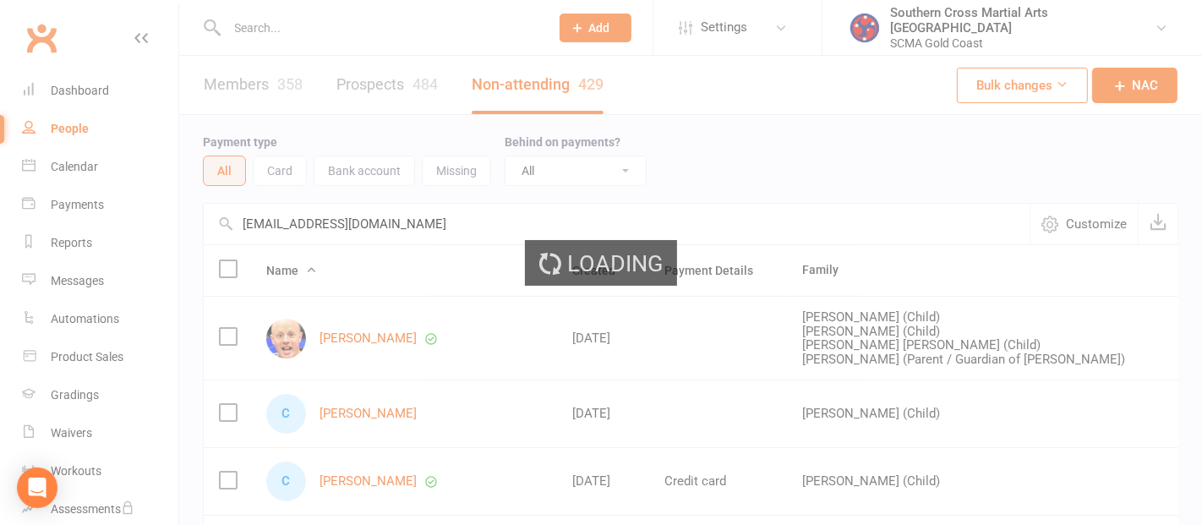
select select "100"
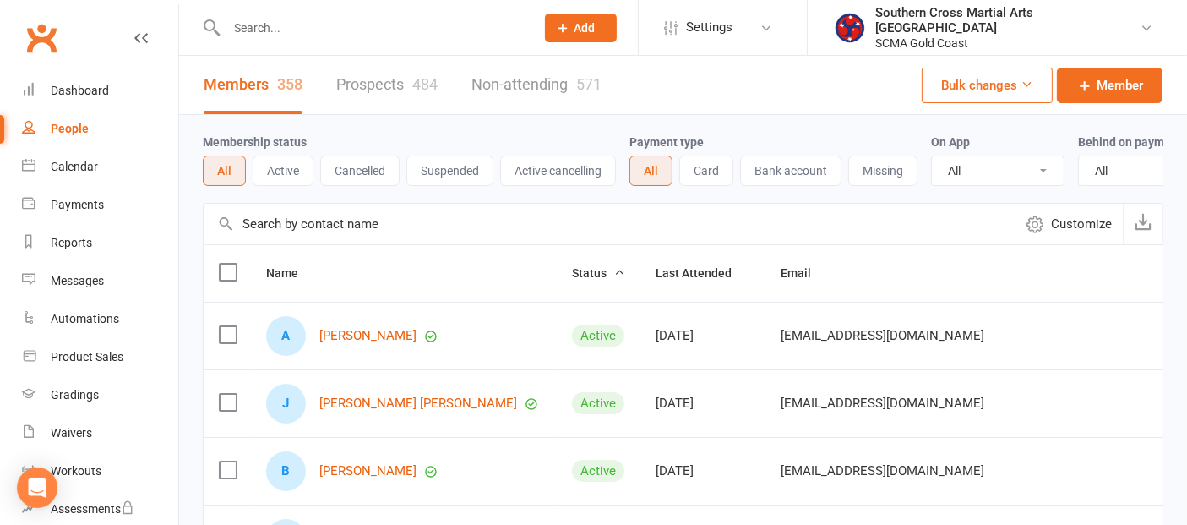
click at [292, 235] on input "text" at bounding box center [609, 224] width 811 height 41
paste input "[EMAIL_ADDRESS][DOMAIN_NAME]"
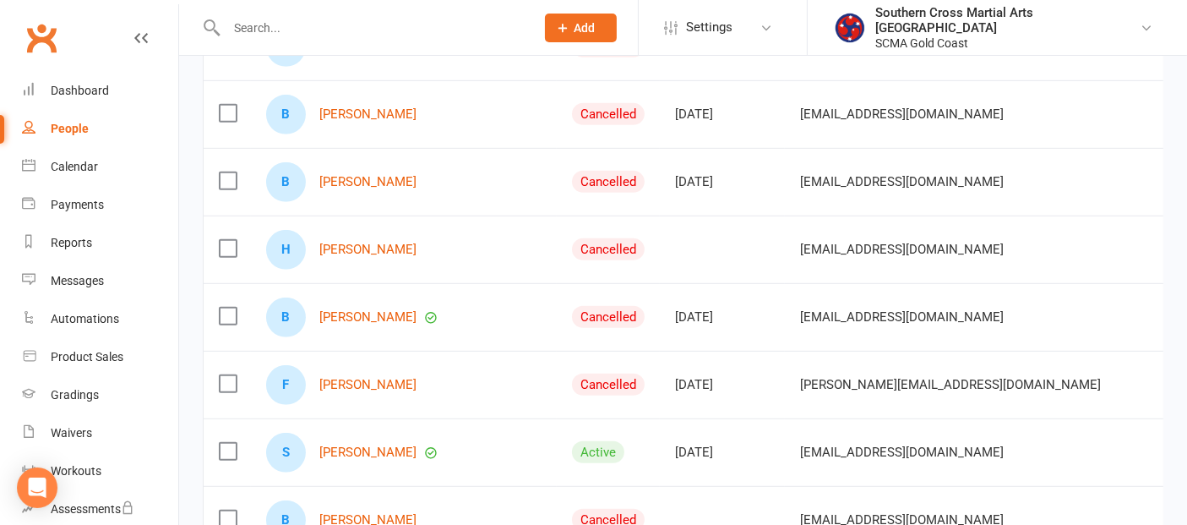
scroll to position [939, 0]
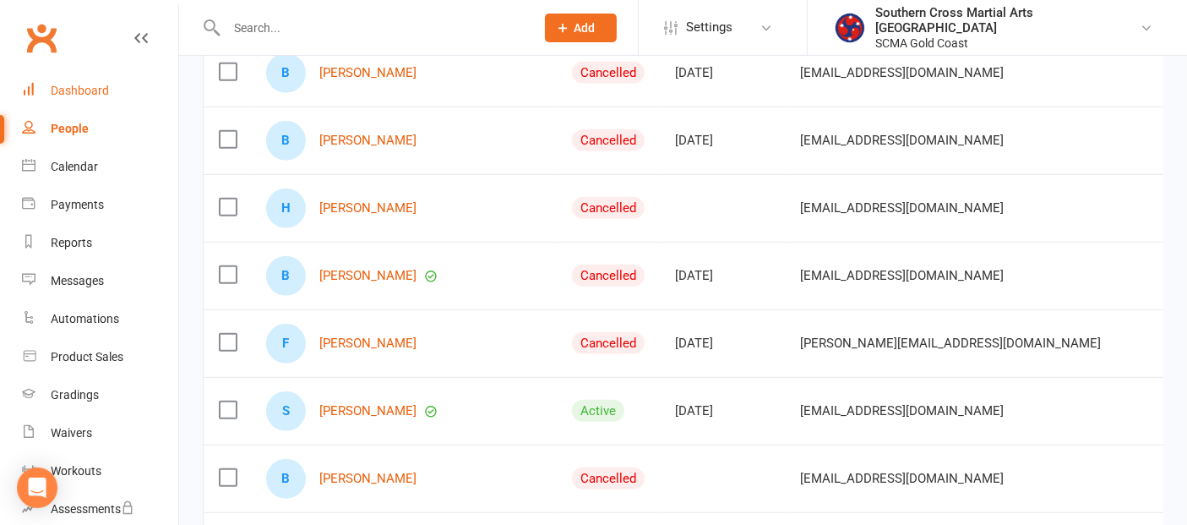
type input "[EMAIL_ADDRESS][DOMAIN_NAME]"
click at [108, 85] on link "Dashboard" at bounding box center [100, 91] width 156 height 38
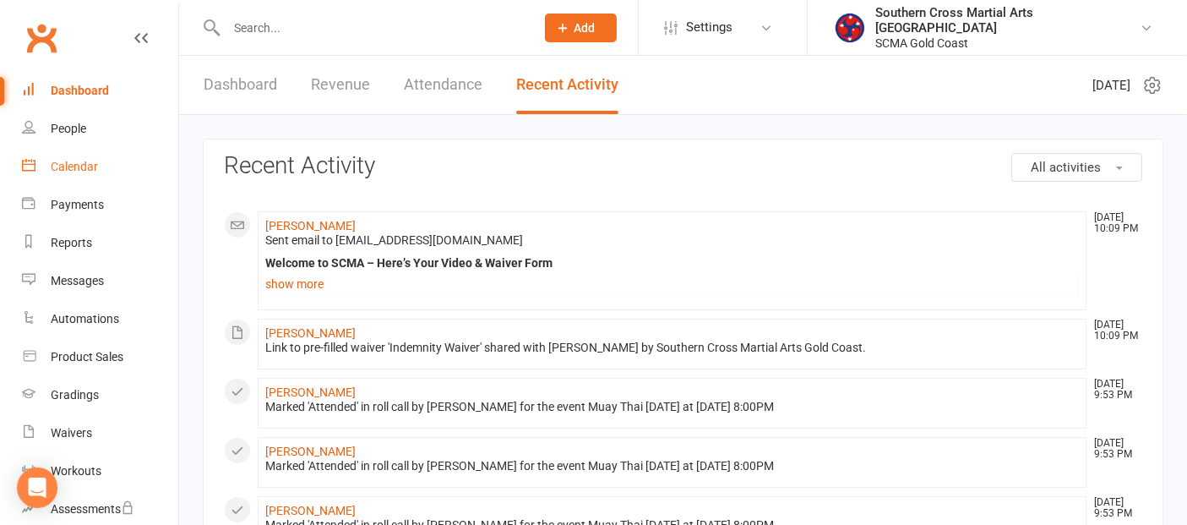
click at [82, 169] on div "Calendar" at bounding box center [74, 167] width 47 height 14
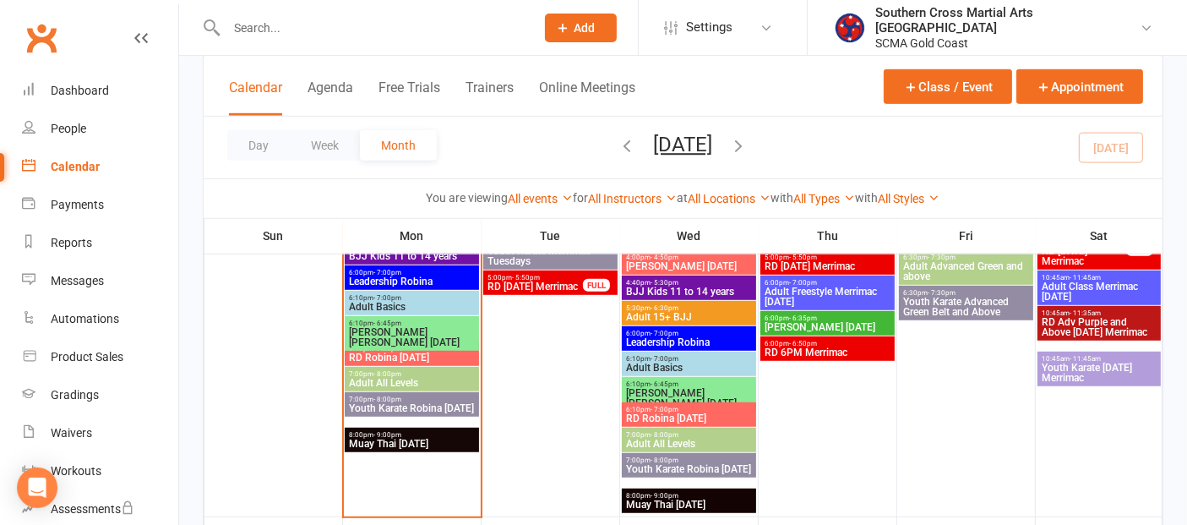
scroll to position [1033, 0]
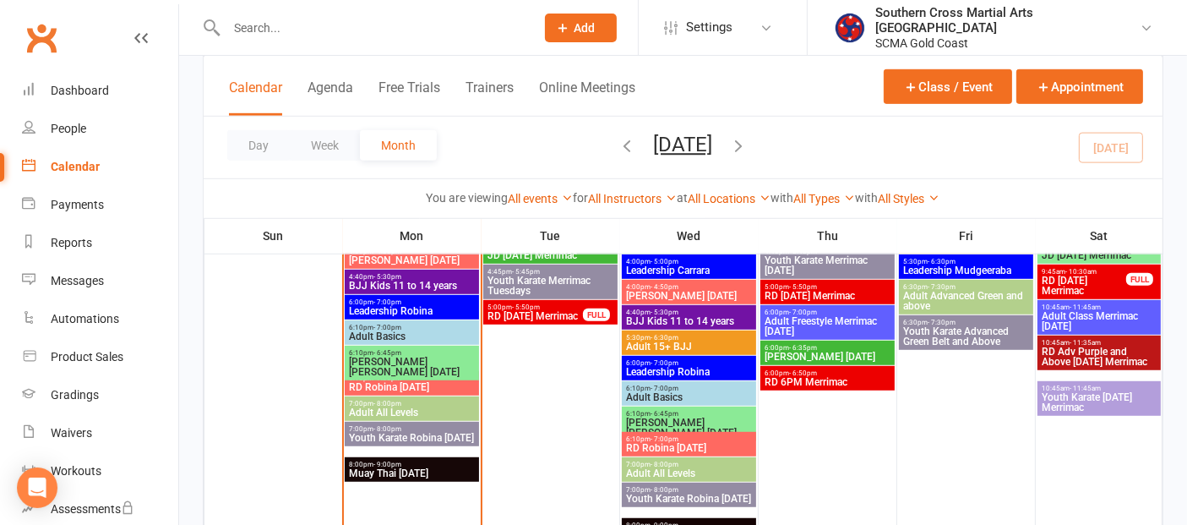
click at [695, 336] on span "5:30pm - 6:30pm" at bounding box center [689, 338] width 128 height 8
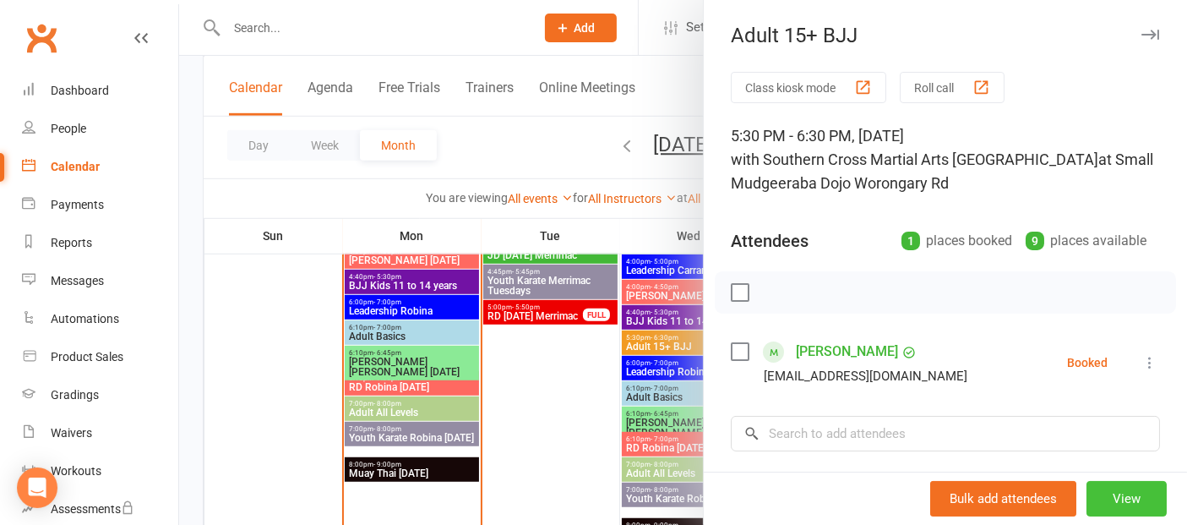
click at [1087, 496] on button "View" at bounding box center [1127, 498] width 80 height 35
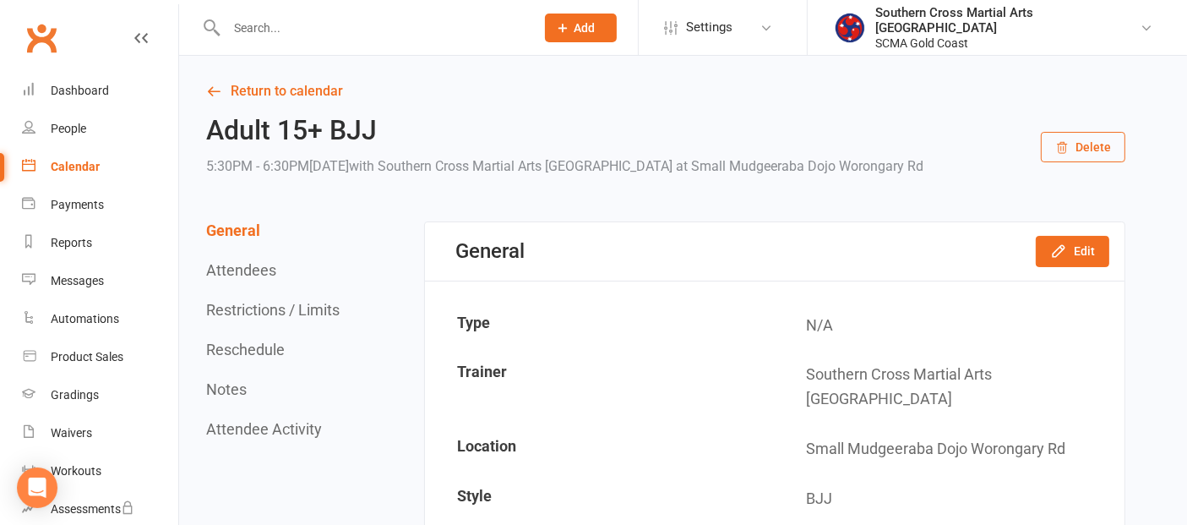
click at [1090, 145] on button "Delete" at bounding box center [1083, 147] width 85 height 30
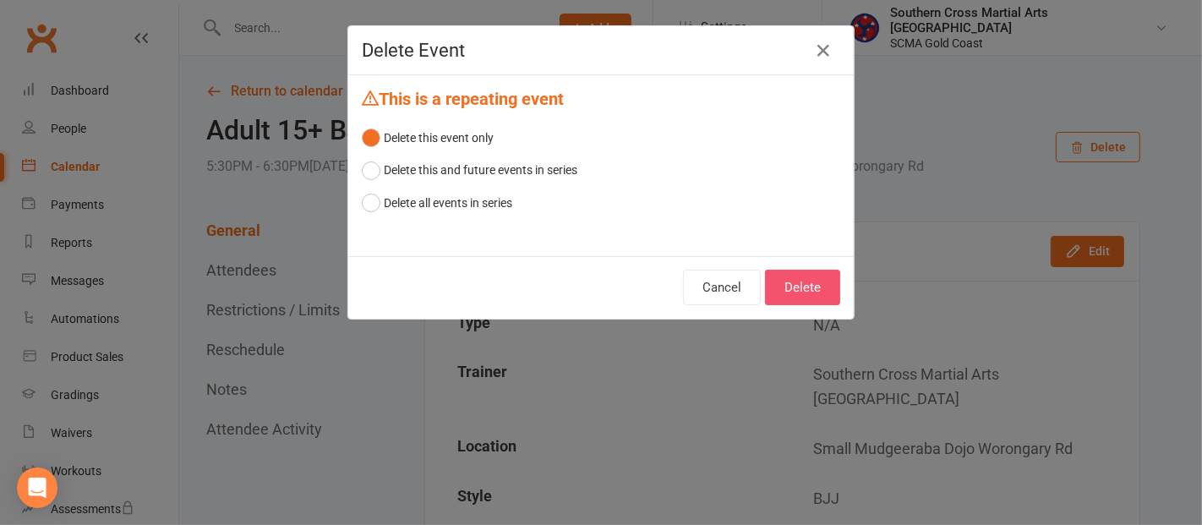
click at [796, 284] on button "Delete" at bounding box center [802, 287] width 75 height 35
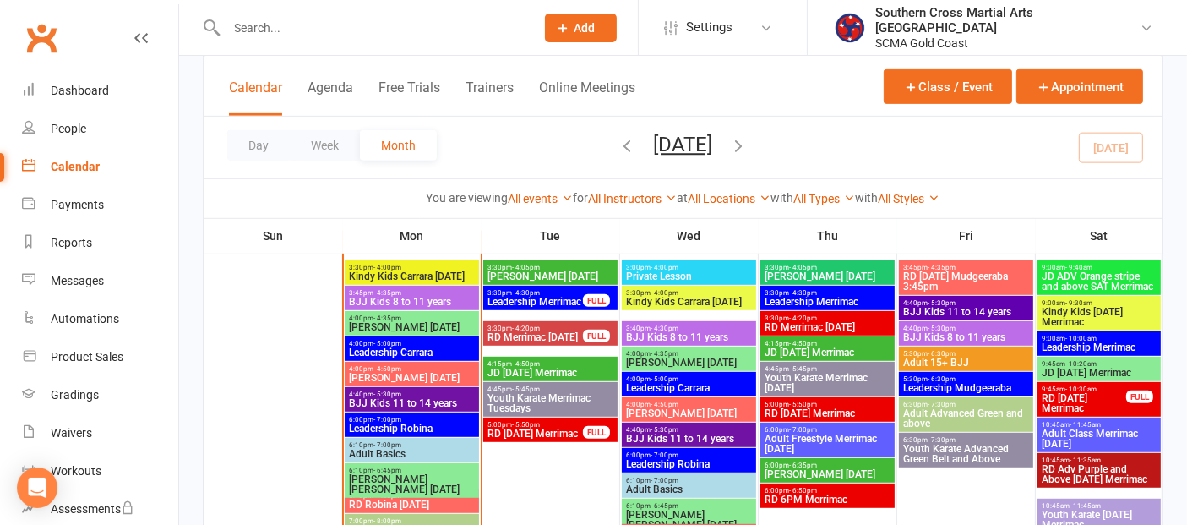
scroll to position [962, 0]
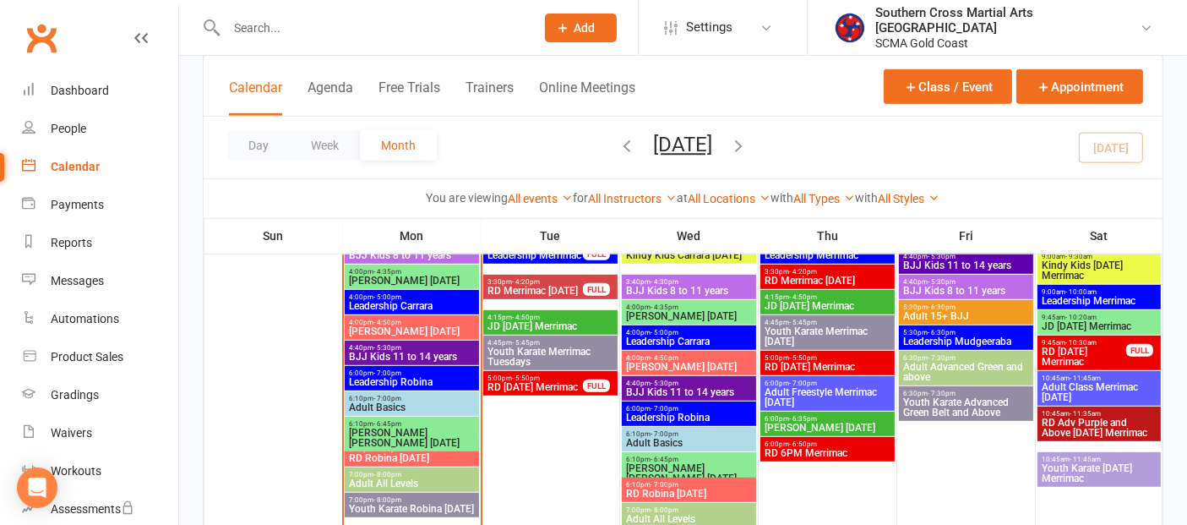
click at [707, 286] on span "BJJ Kids 8 to 11 years" at bounding box center [689, 291] width 128 height 10
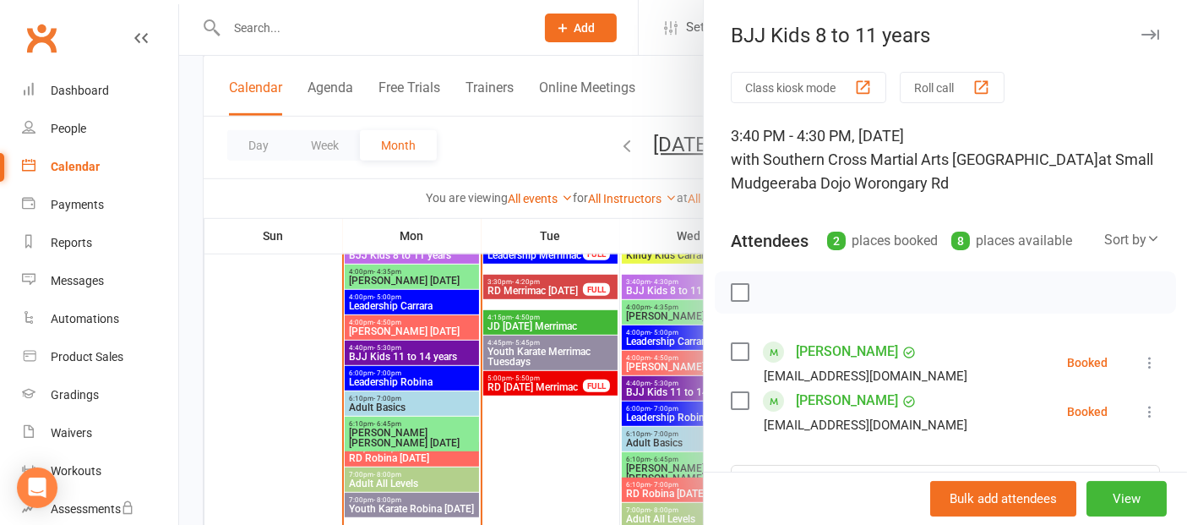
click at [668, 386] on div at bounding box center [683, 262] width 1008 height 525
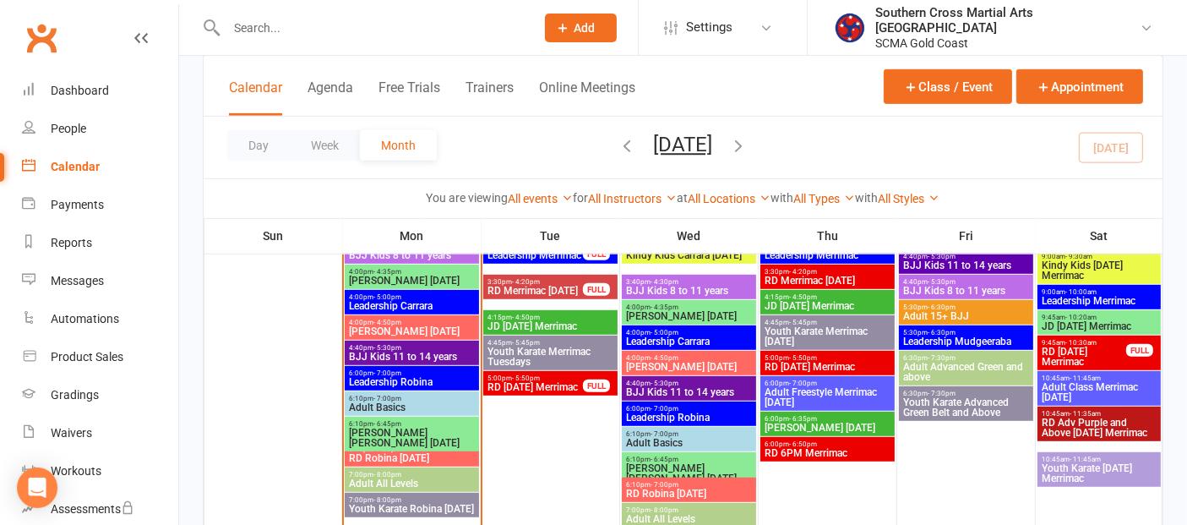
click at [668, 387] on span "BJJ Kids 11 to 14 years" at bounding box center [689, 392] width 128 height 10
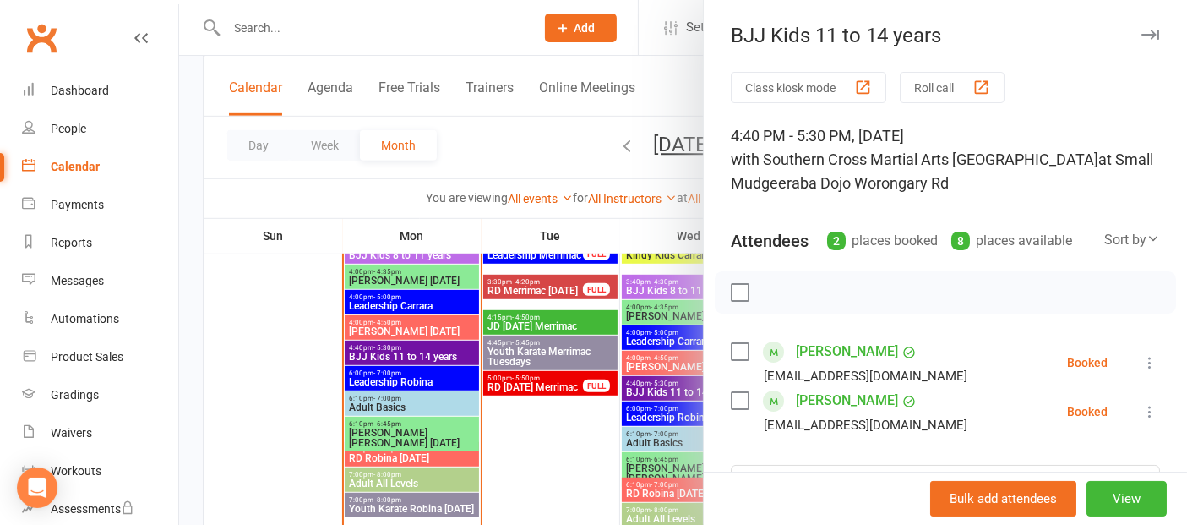
click at [289, 370] on div at bounding box center [683, 262] width 1008 height 525
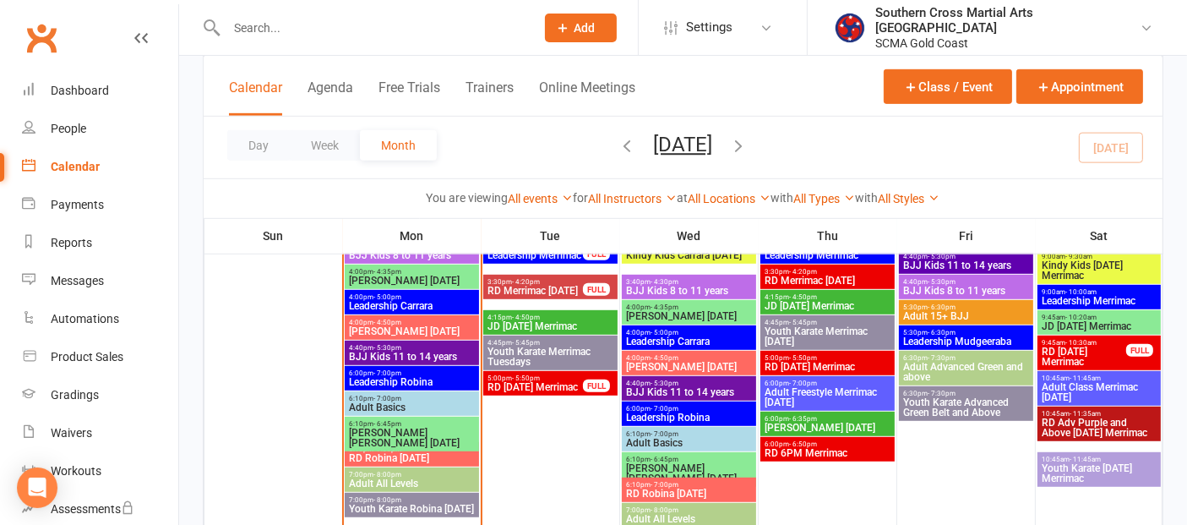
click at [969, 275] on div "4:40pm - 5:30pm BJJ Kids 8 to 11 years" at bounding box center [966, 287] width 134 height 25
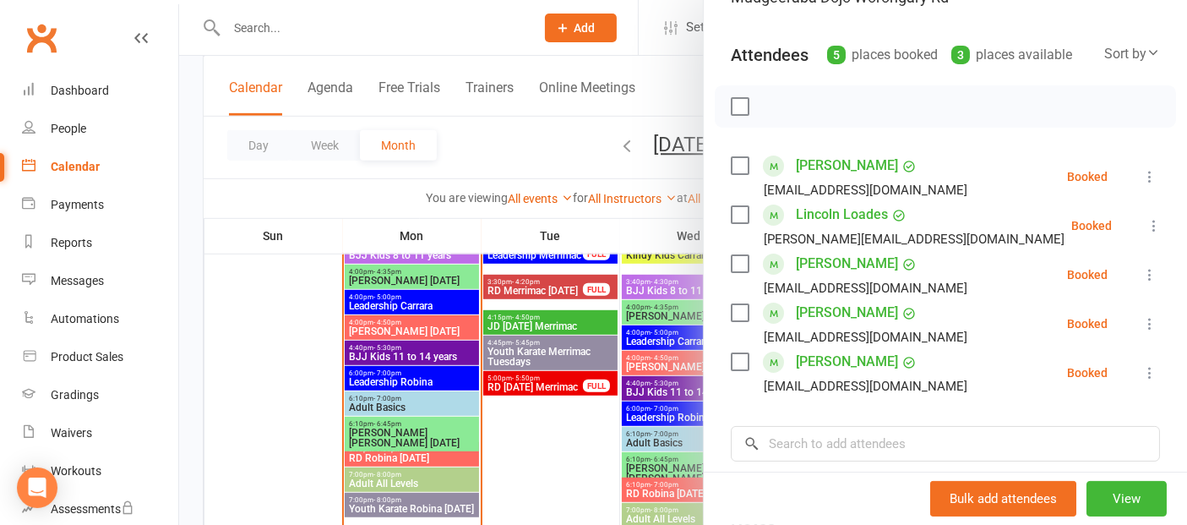
scroll to position [188, 0]
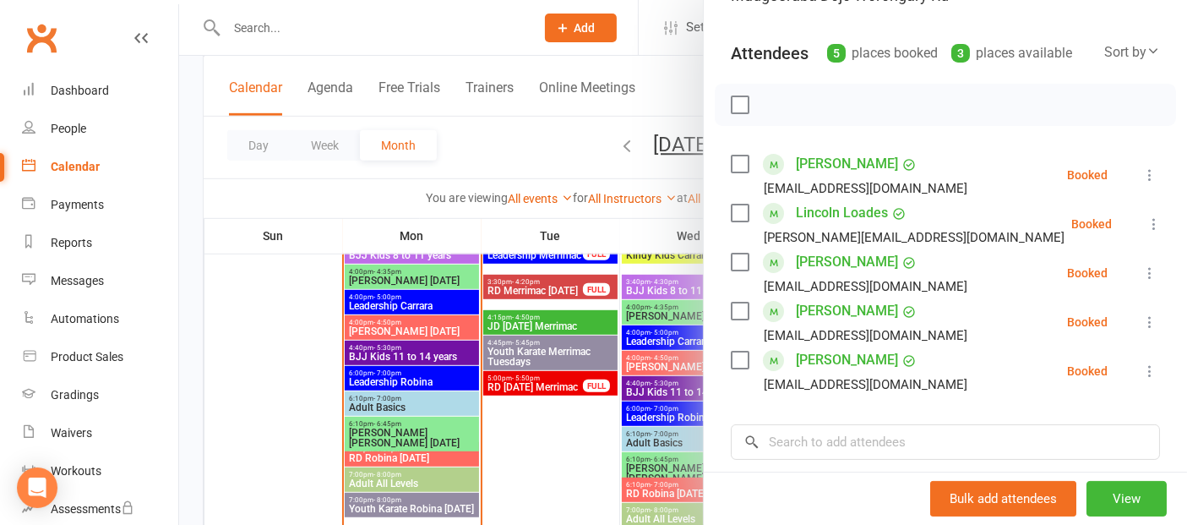
click at [272, 372] on div at bounding box center [683, 262] width 1008 height 525
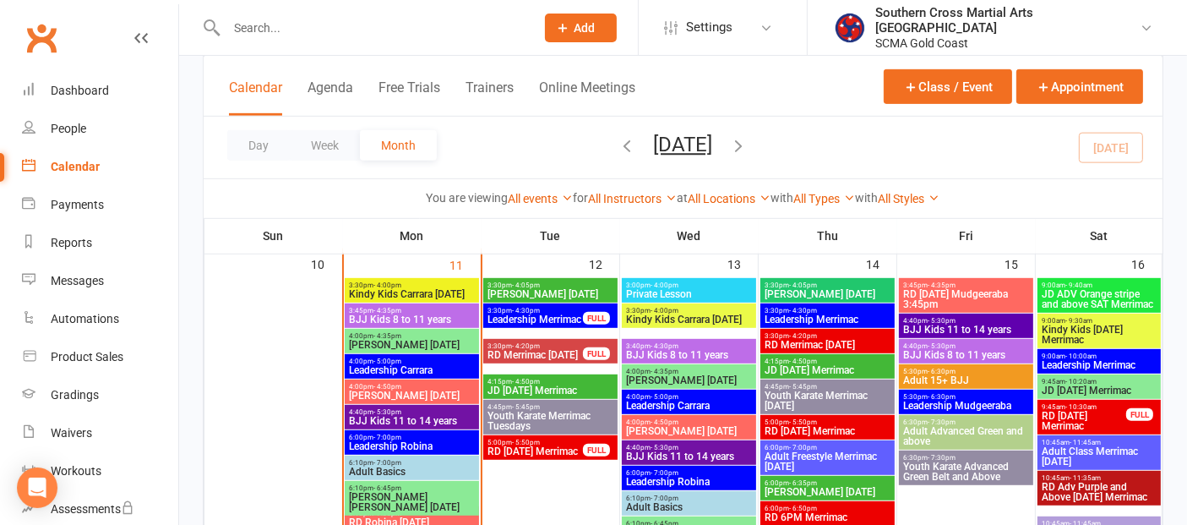
scroll to position [868, 0]
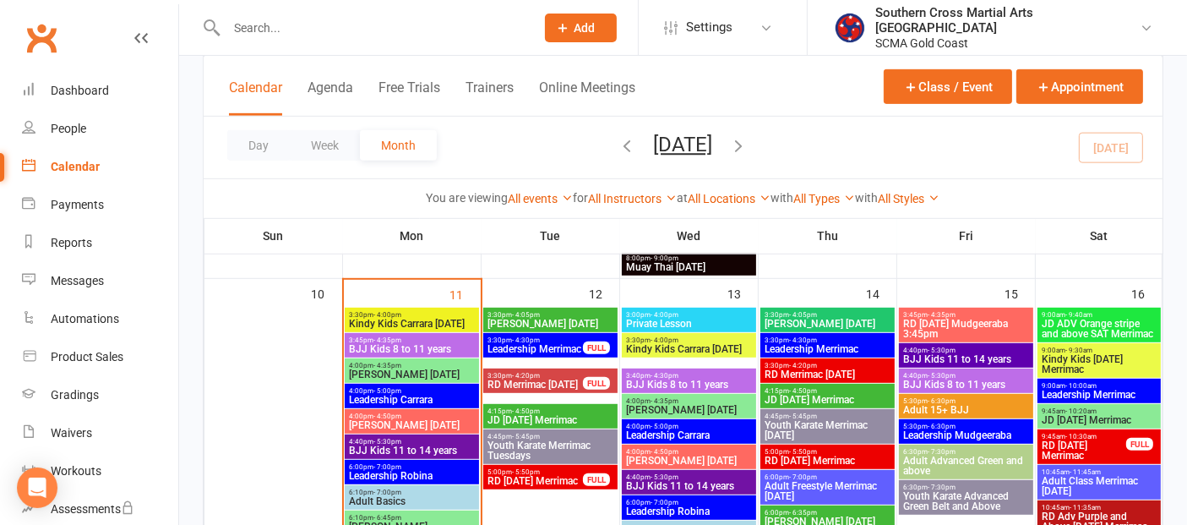
click at [977, 351] on span "4:40pm - 5:30pm" at bounding box center [967, 350] width 128 height 8
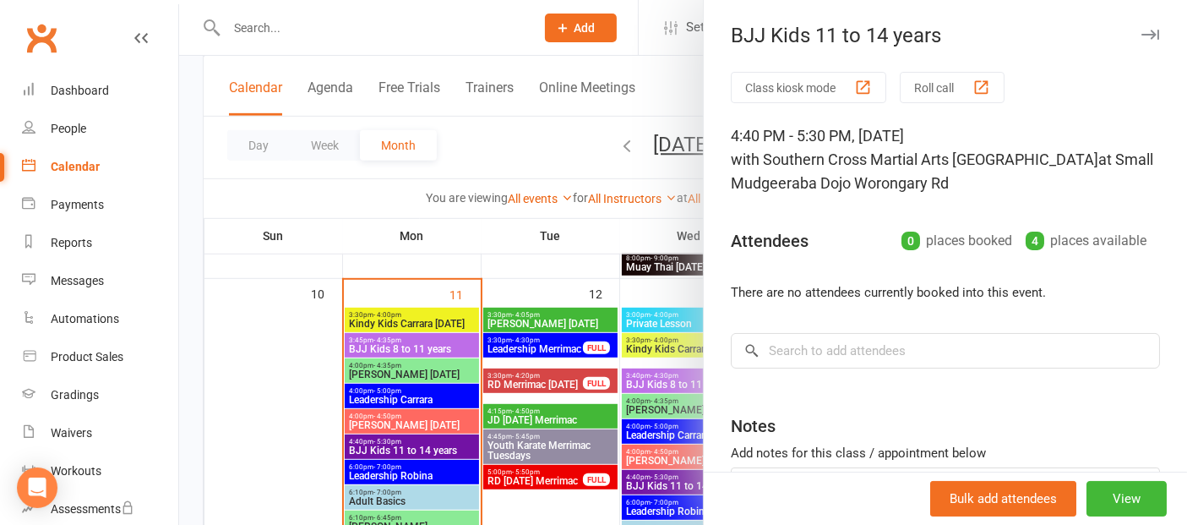
click at [294, 401] on div at bounding box center [683, 262] width 1008 height 525
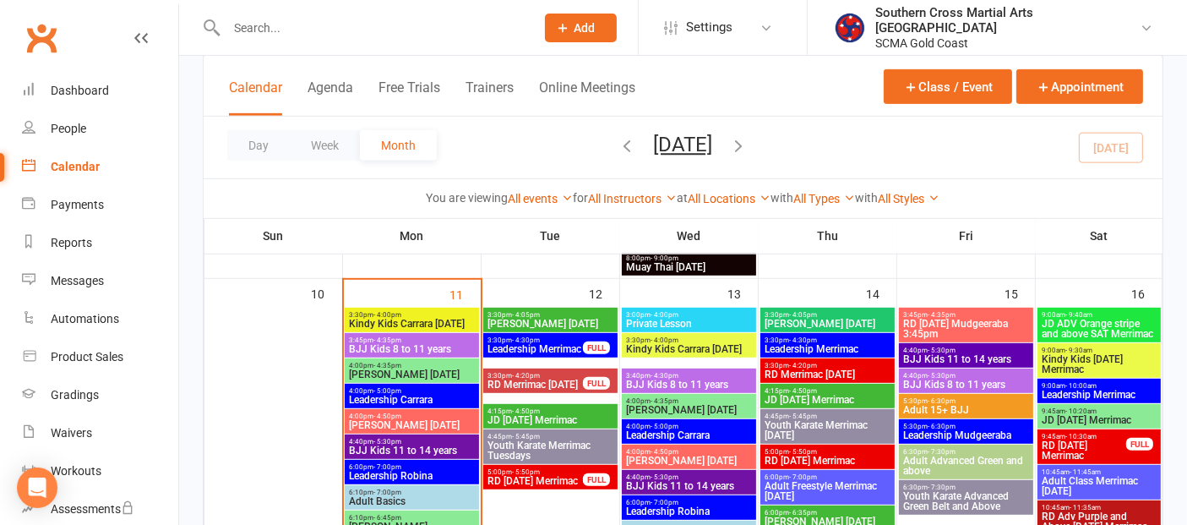
click at [995, 373] on span "4:40pm - 5:30pm" at bounding box center [967, 376] width 128 height 8
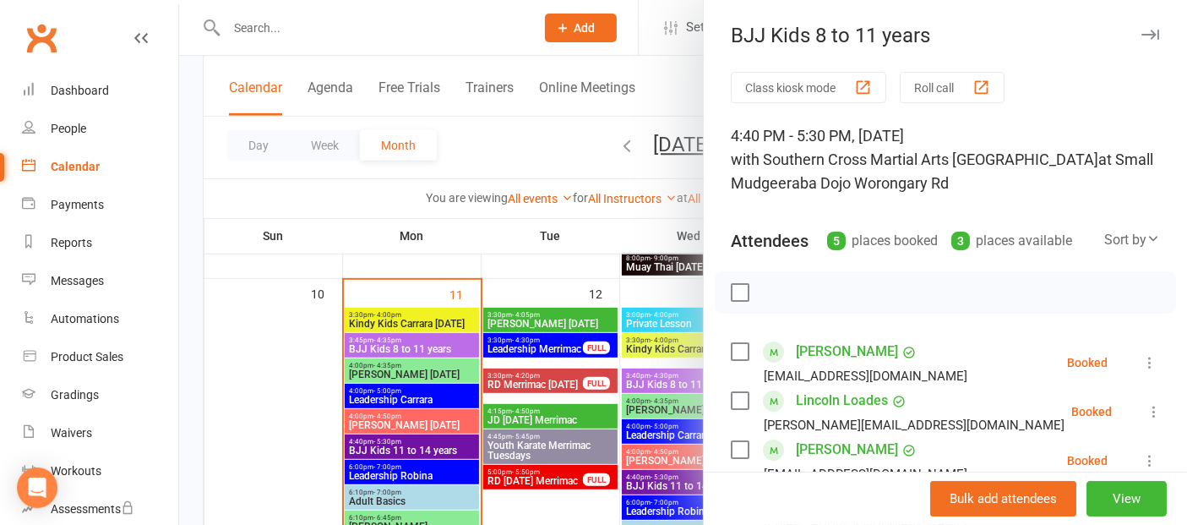
click at [318, 397] on div at bounding box center [683, 262] width 1008 height 525
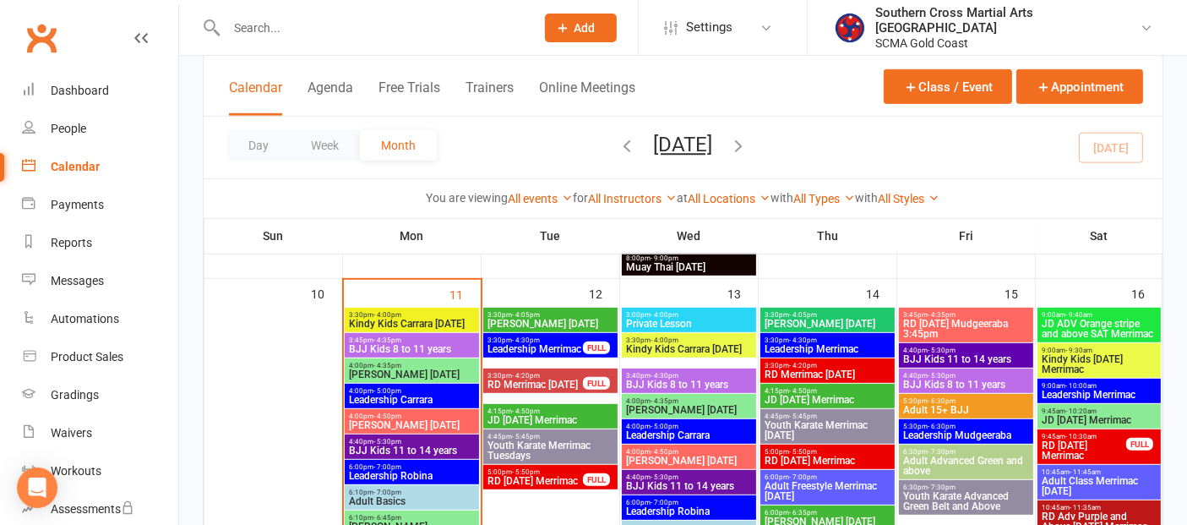
click at [668, 374] on span "- 4:30pm" at bounding box center [665, 376] width 28 height 8
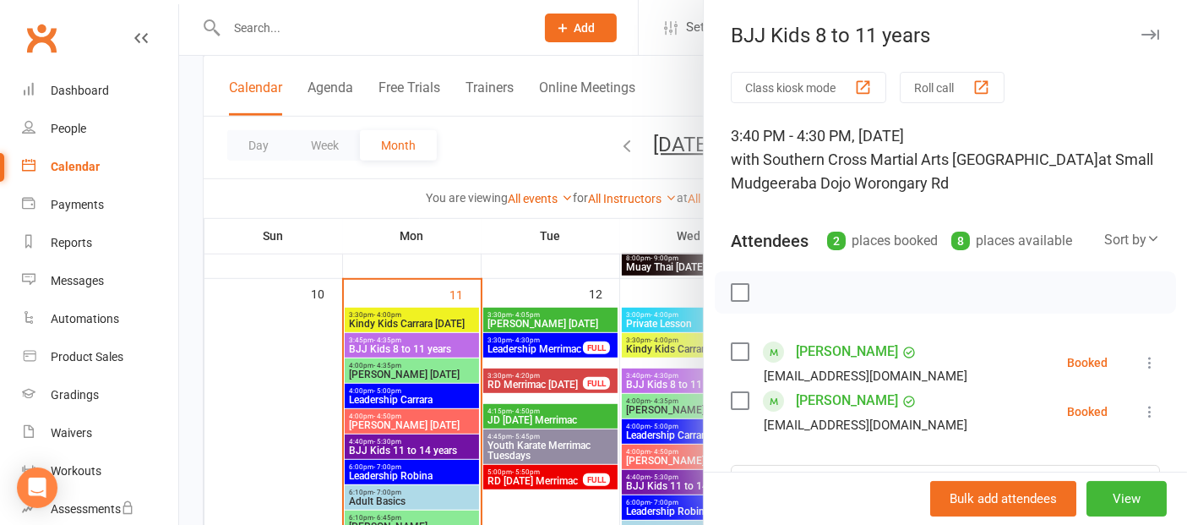
click at [294, 380] on div at bounding box center [683, 262] width 1008 height 525
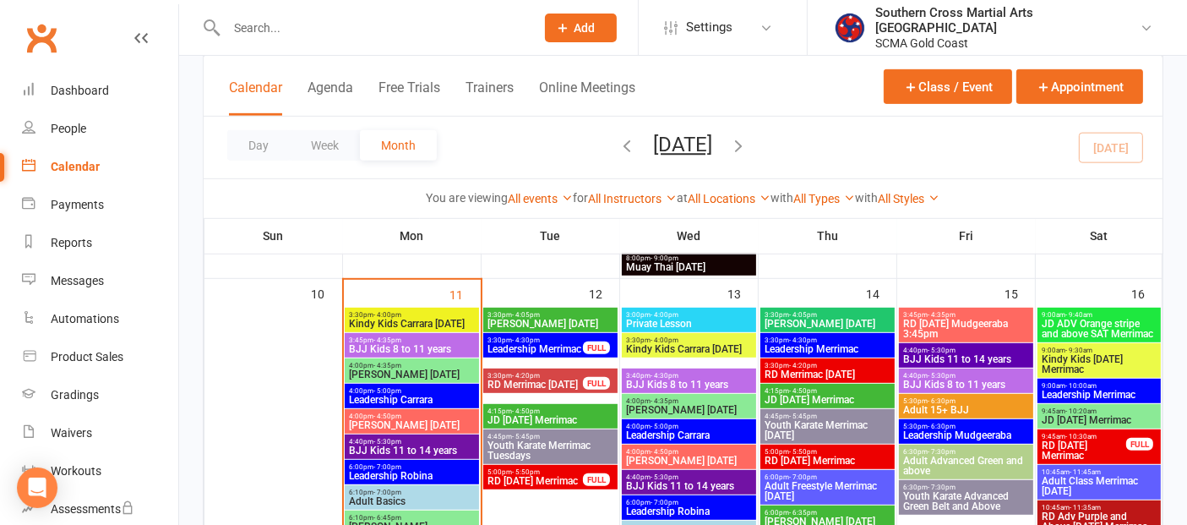
click at [703, 472] on div "4:40pm - 5:30pm BJJ Kids 11 to 14 years" at bounding box center [689, 482] width 134 height 25
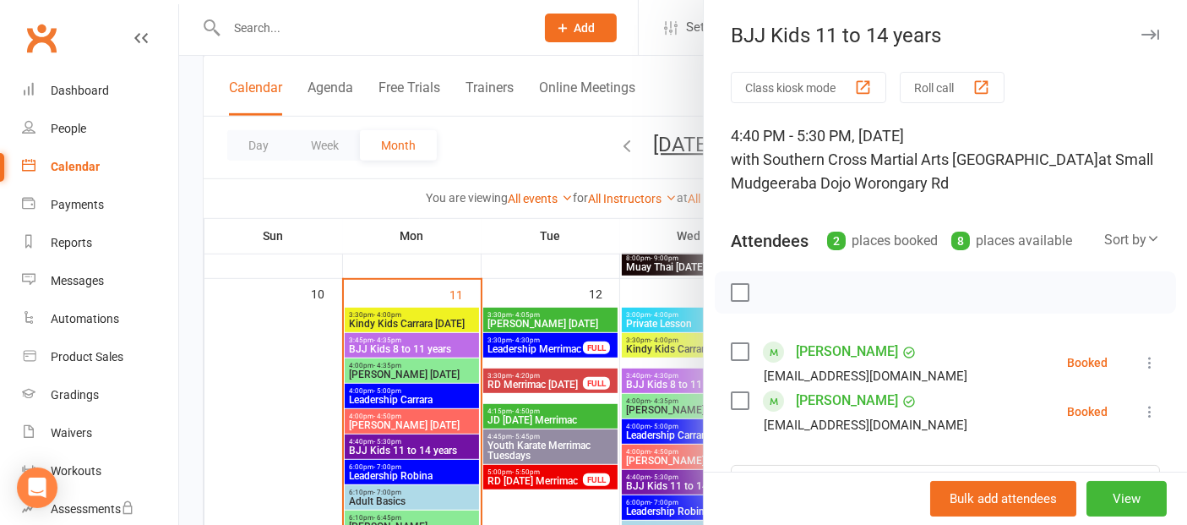
click at [262, 376] on div at bounding box center [683, 262] width 1008 height 525
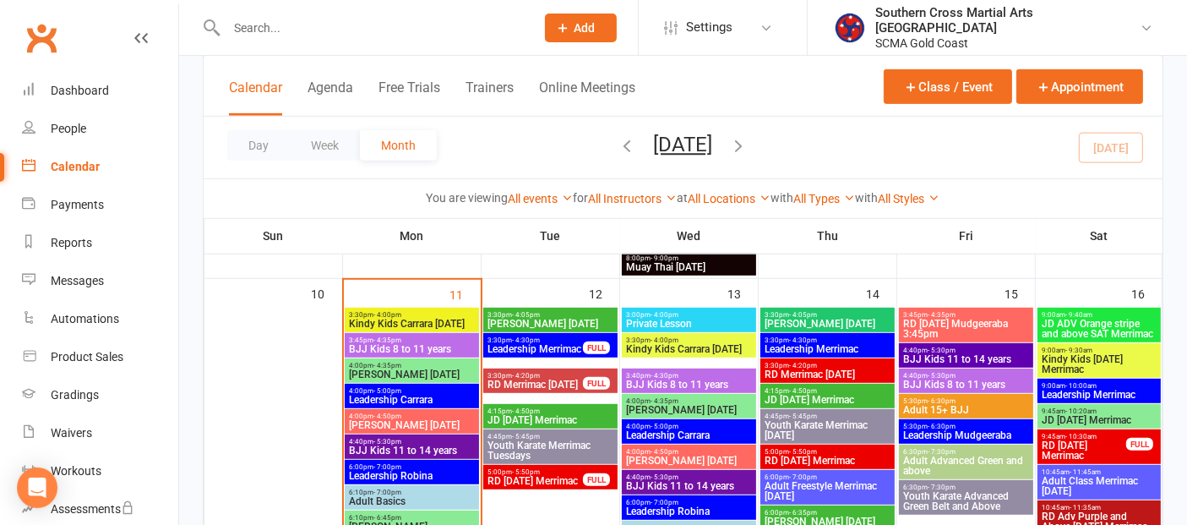
click at [393, 348] on span "BJJ Kids 8 to 11 years" at bounding box center [412, 349] width 128 height 10
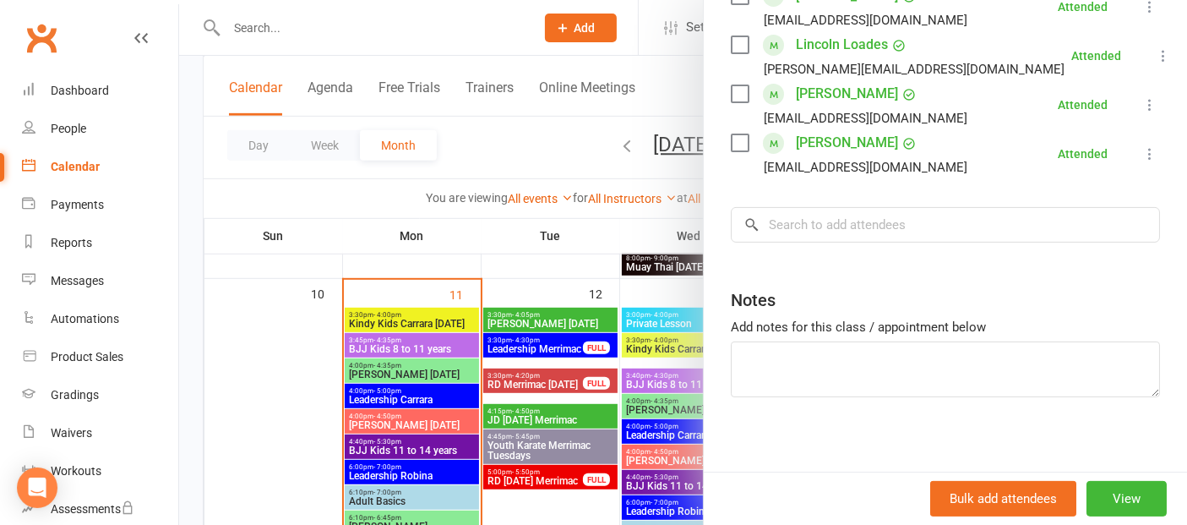
scroll to position [363, 0]
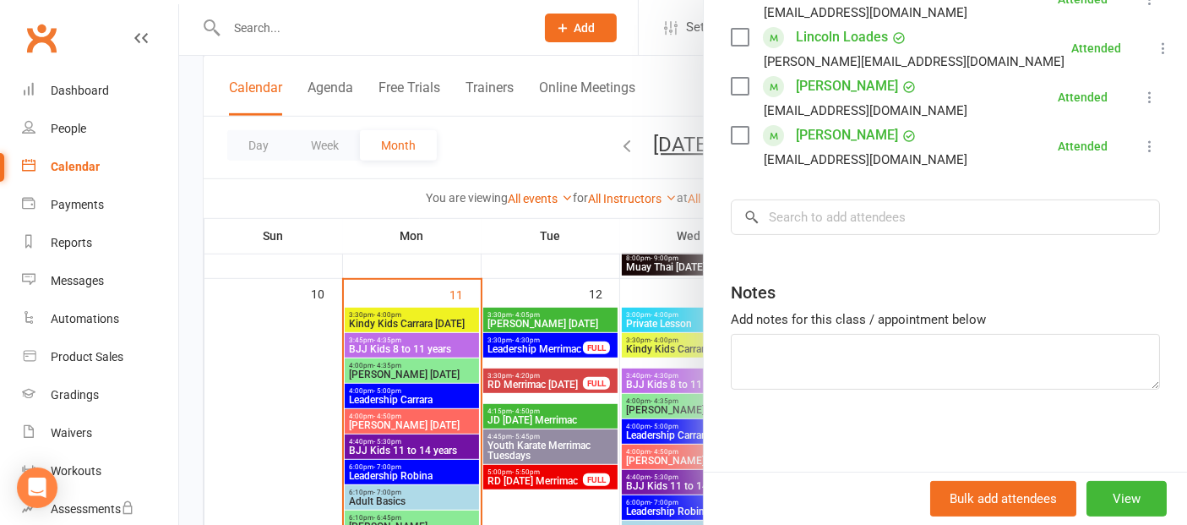
click at [264, 416] on div at bounding box center [683, 262] width 1008 height 525
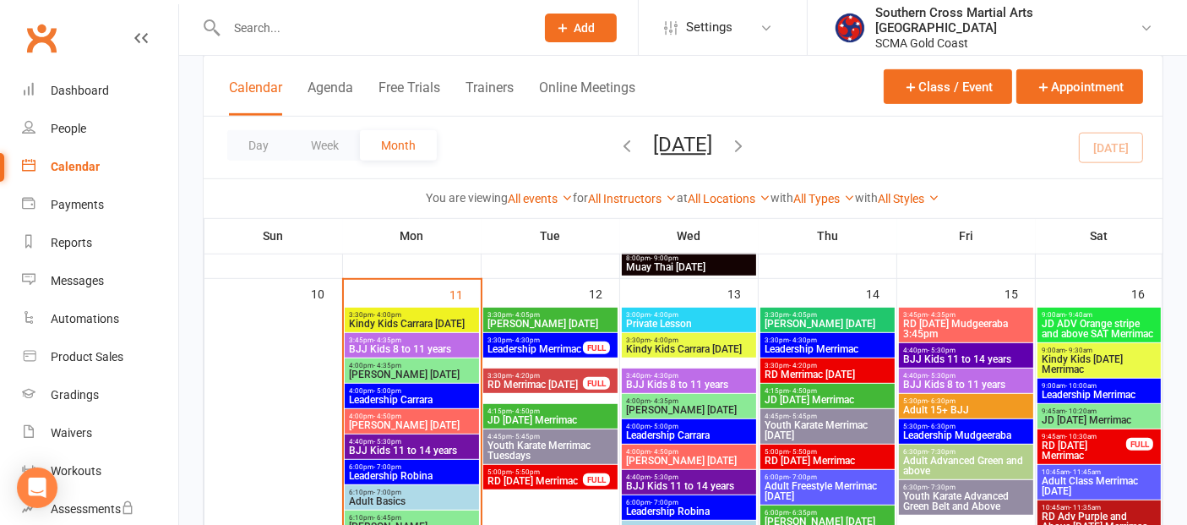
click at [415, 438] on span "4:40pm - 5:30pm" at bounding box center [412, 442] width 128 height 8
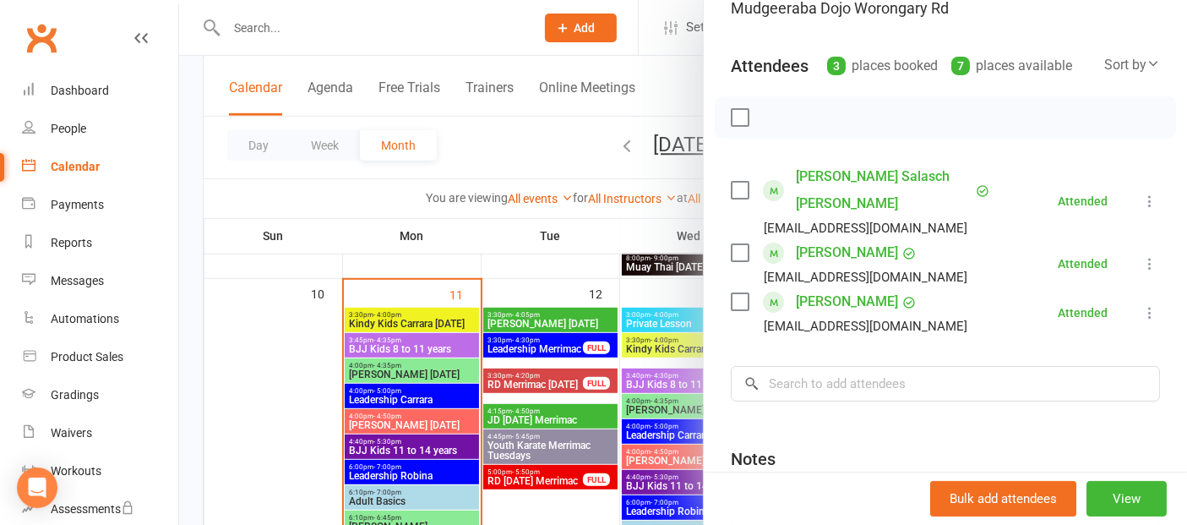
scroll to position [188, 0]
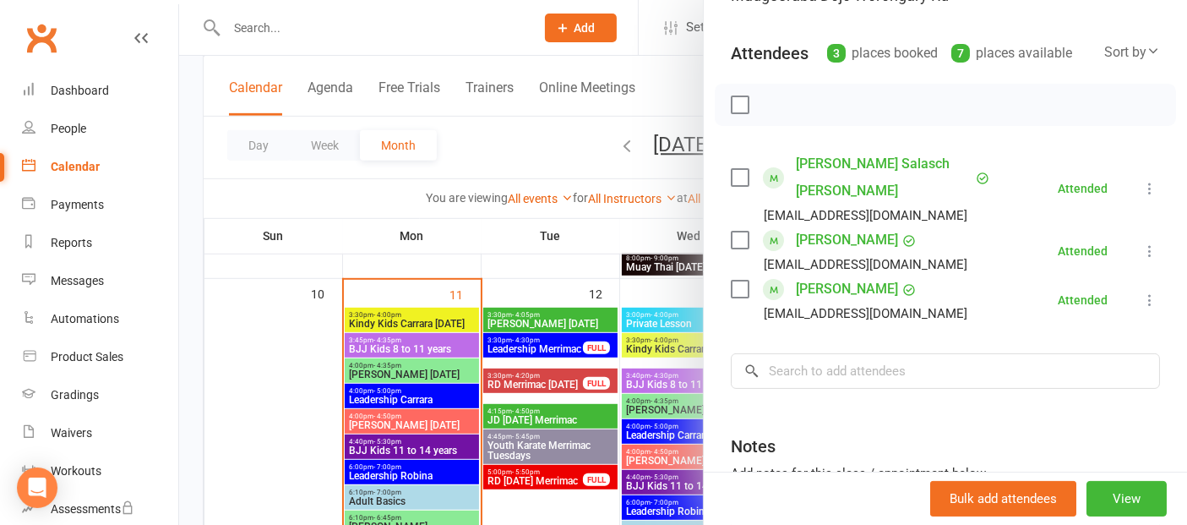
click at [296, 395] on div at bounding box center [683, 262] width 1008 height 525
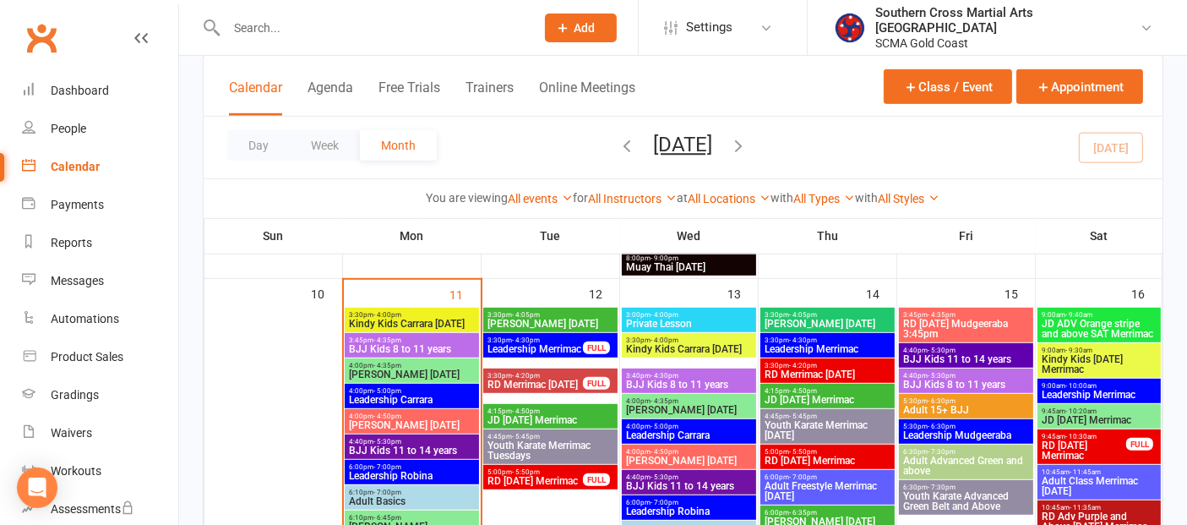
click at [1016, 348] on span "4:40pm - 5:30pm" at bounding box center [967, 350] width 128 height 8
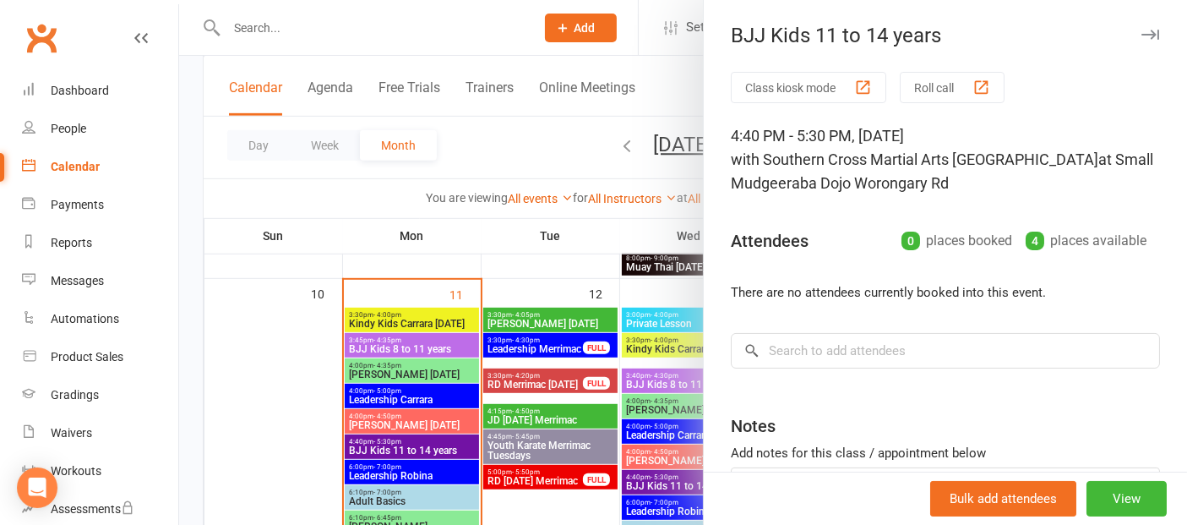
click at [314, 383] on div at bounding box center [683, 262] width 1008 height 525
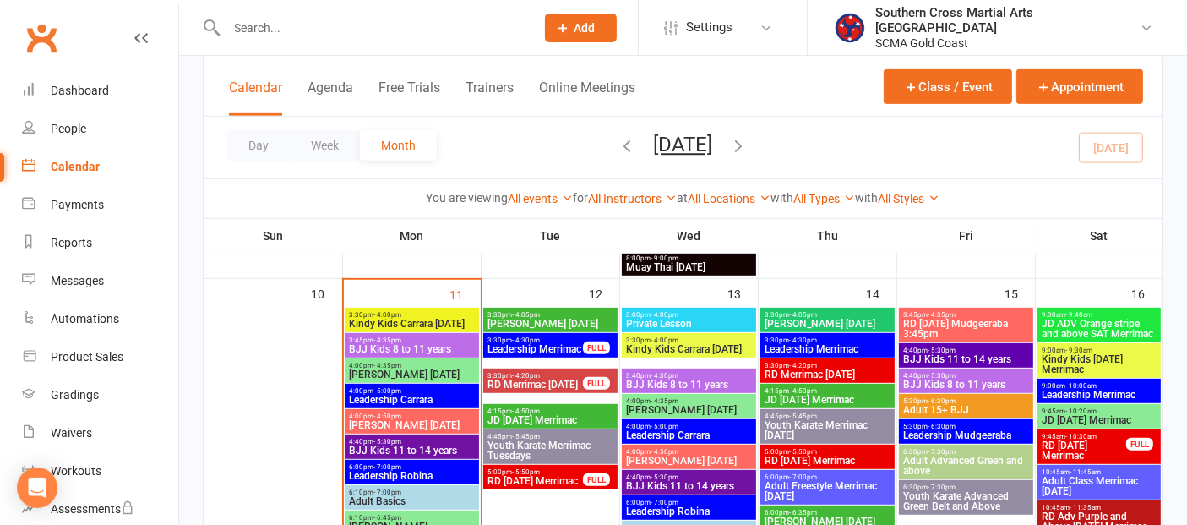
click at [956, 384] on span "BJJ Kids 8 to 11 years" at bounding box center [967, 384] width 128 height 10
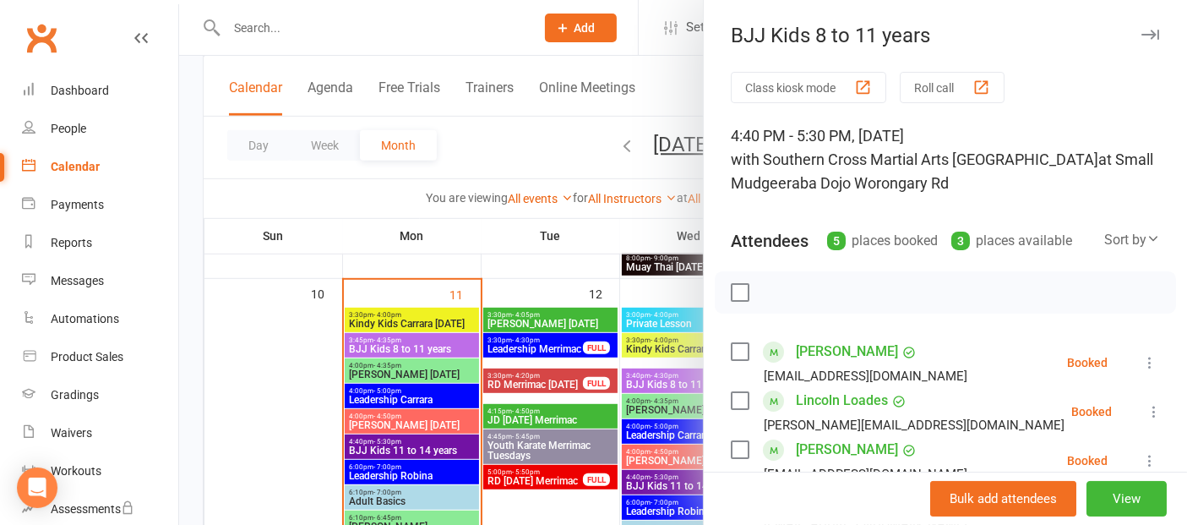
click at [270, 427] on div at bounding box center [683, 262] width 1008 height 525
